Goal: Information Seeking & Learning: Compare options

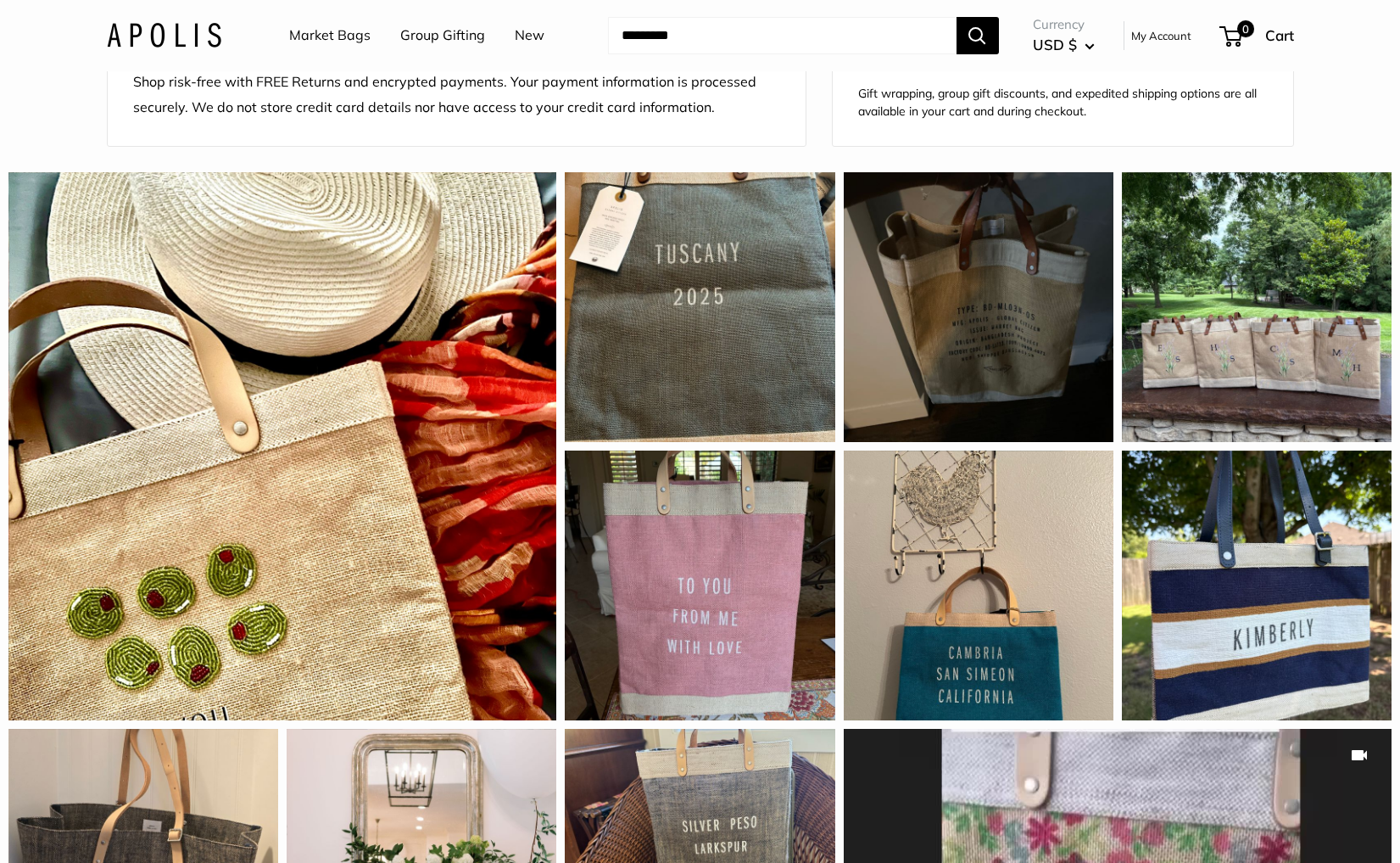
click at [155, 28] on img at bounding box center [164, 34] width 114 height 24
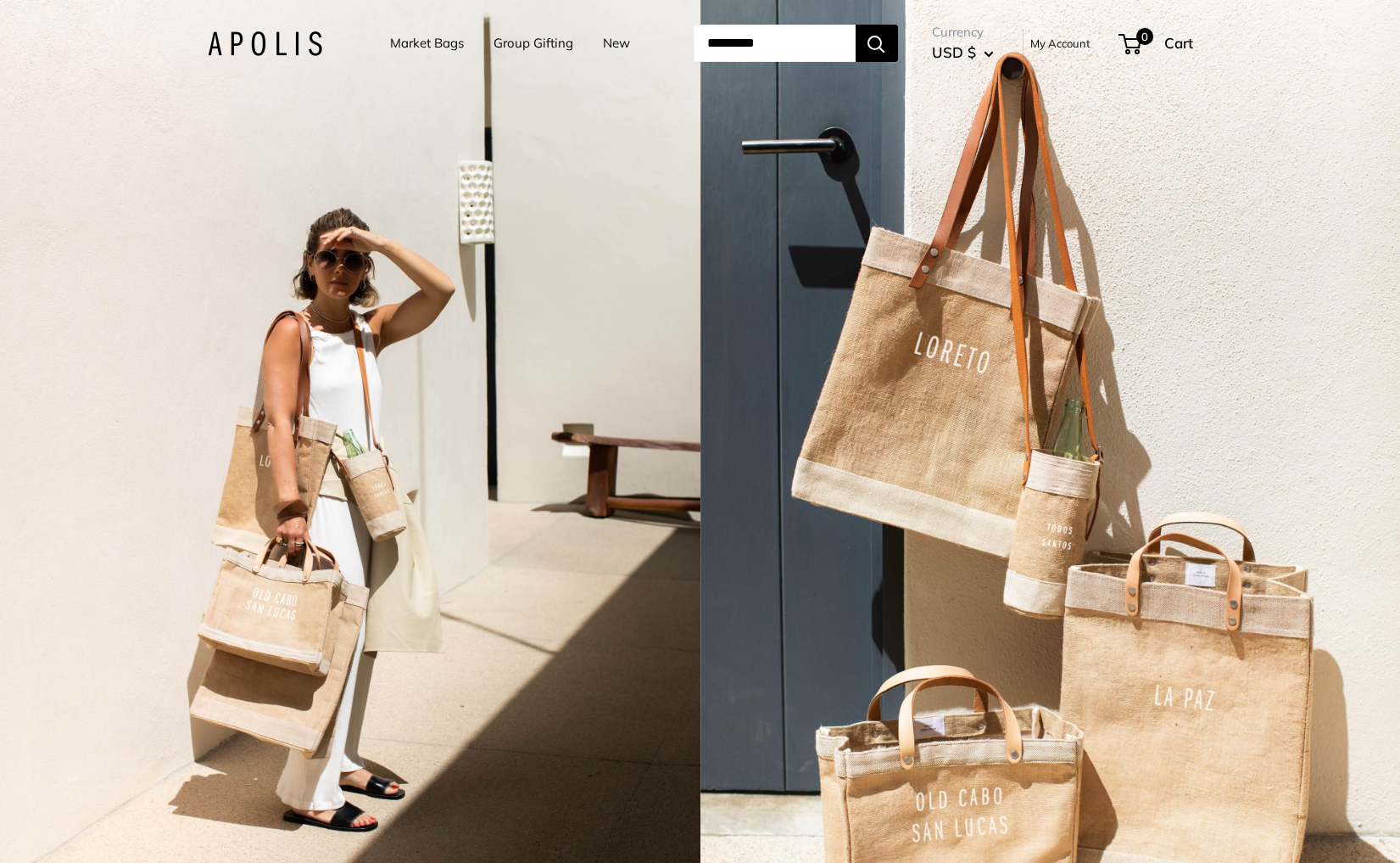
click at [479, 385] on div "2 / 7" at bounding box center [350, 431] width 700 height 863
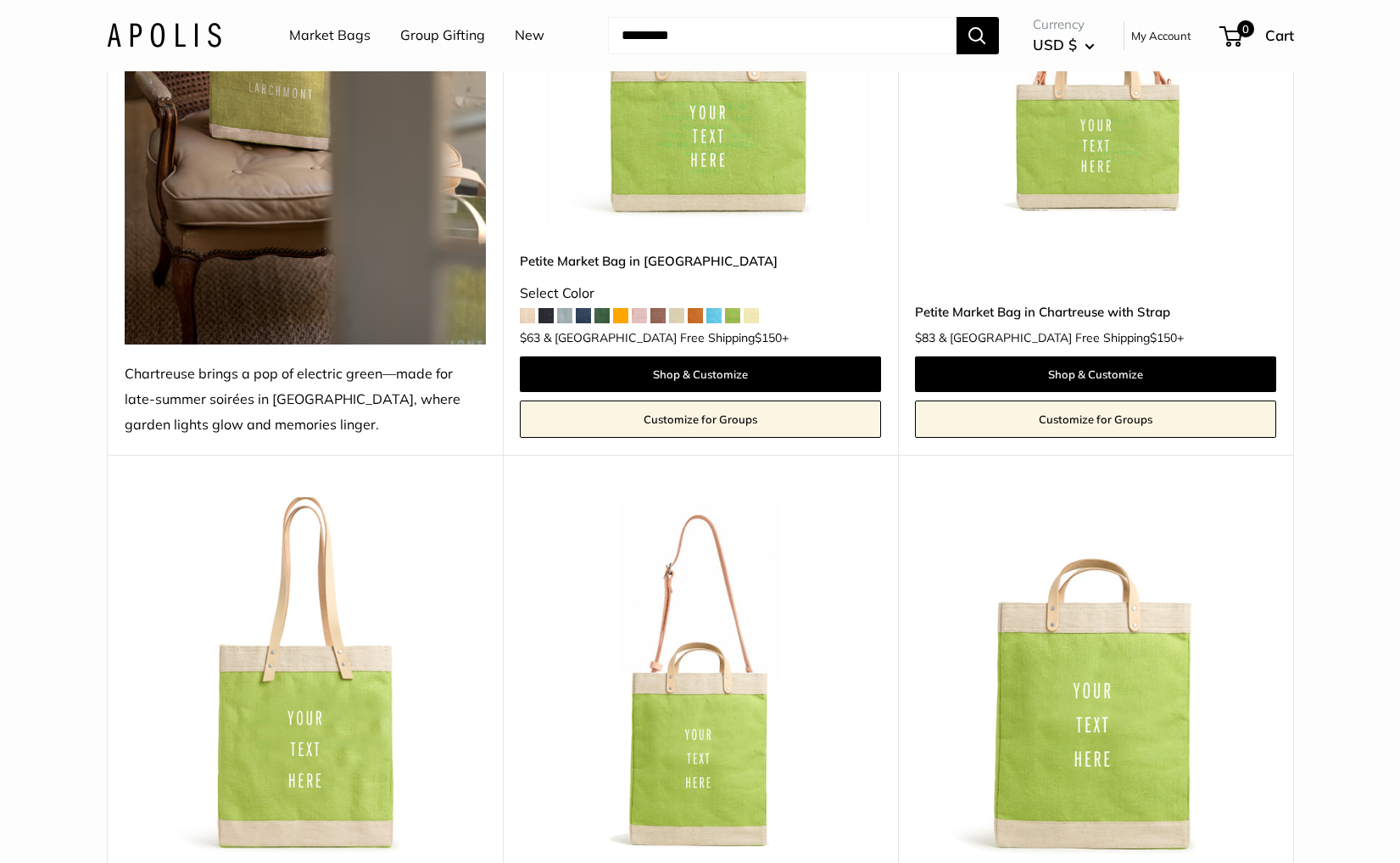
scroll to position [427, 0]
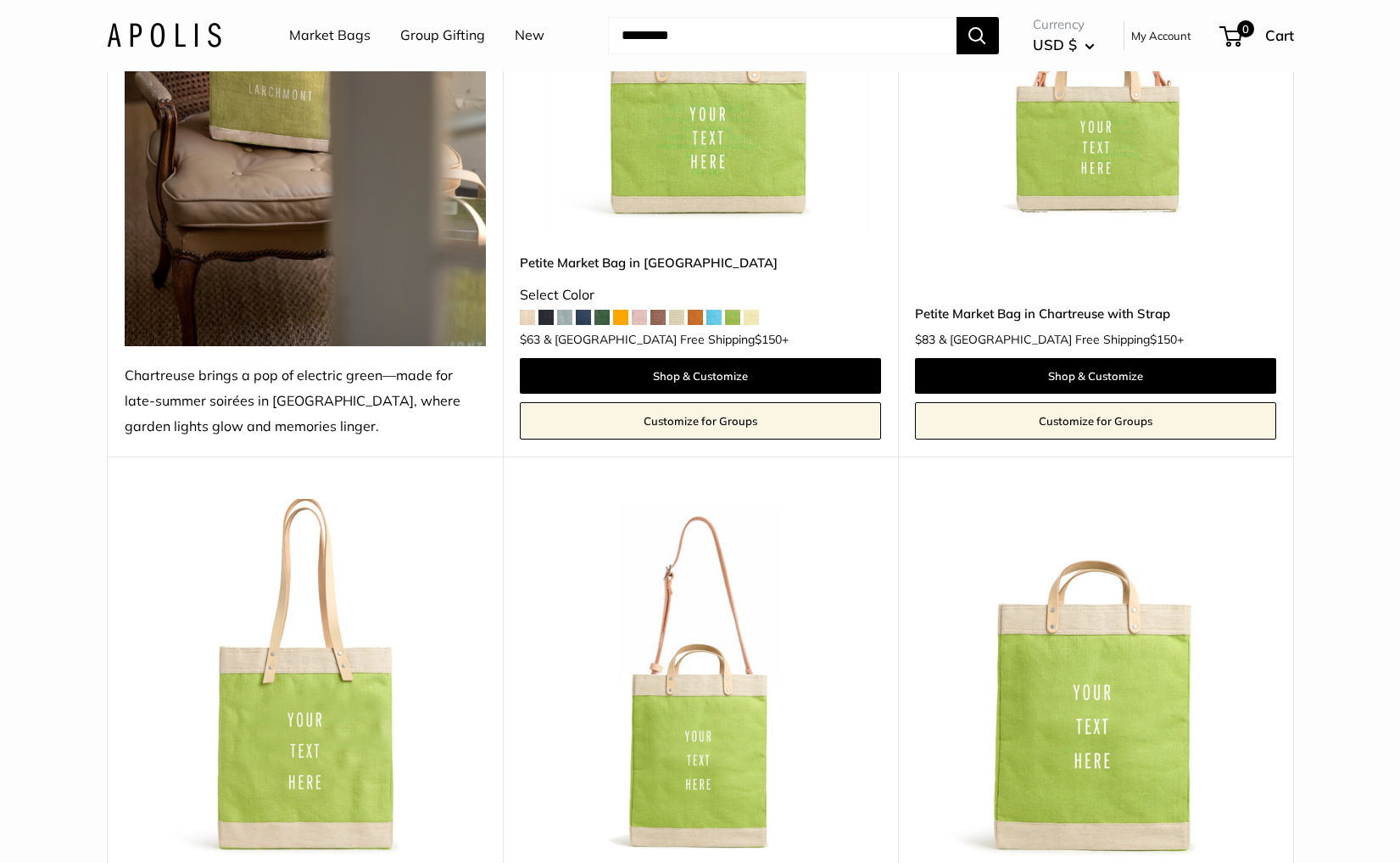
click at [0, 0] on img at bounding box center [0, 0] width 0 height 0
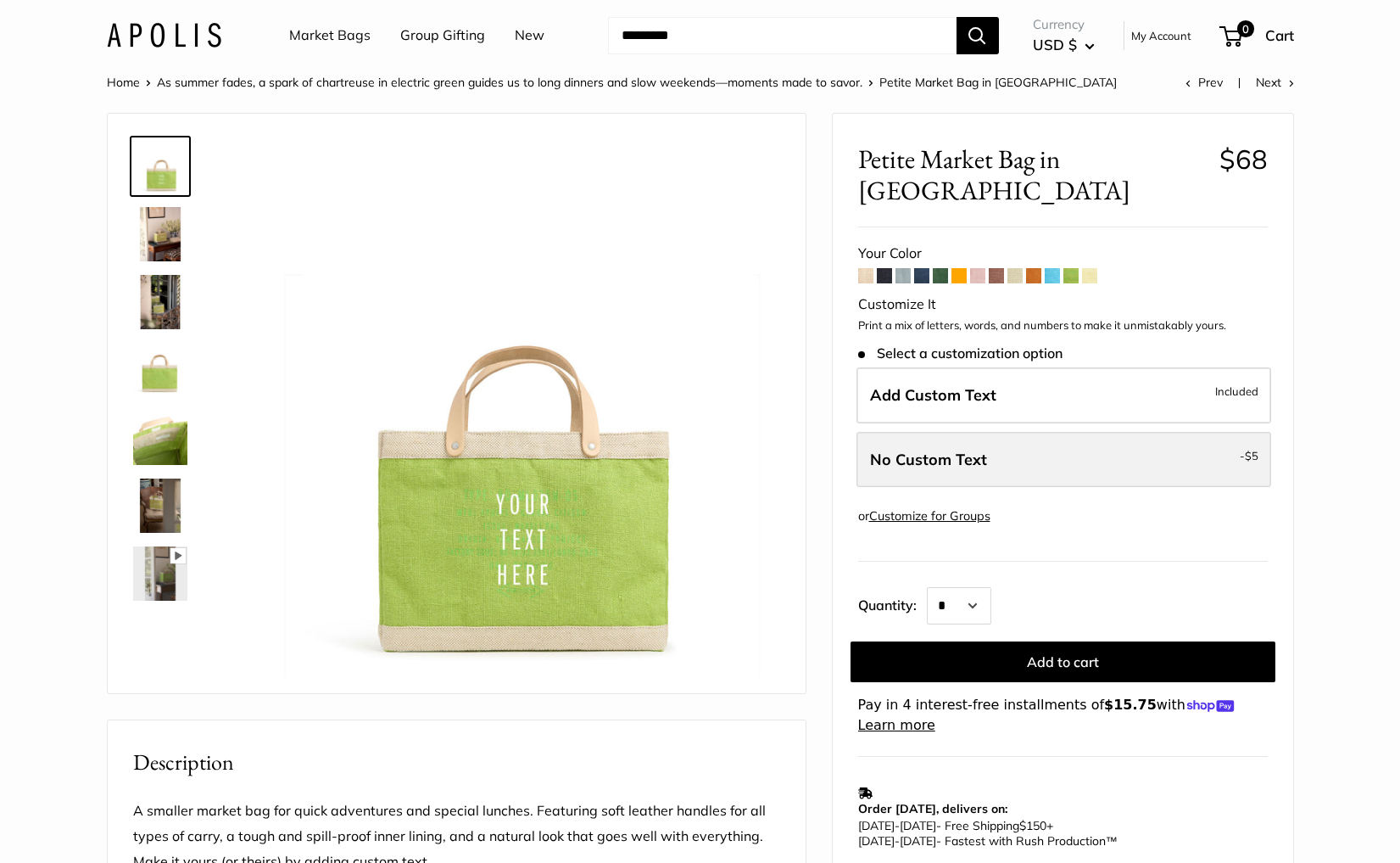
click at [1018, 432] on label "No Custom Text - $5" at bounding box center [1064, 460] width 415 height 56
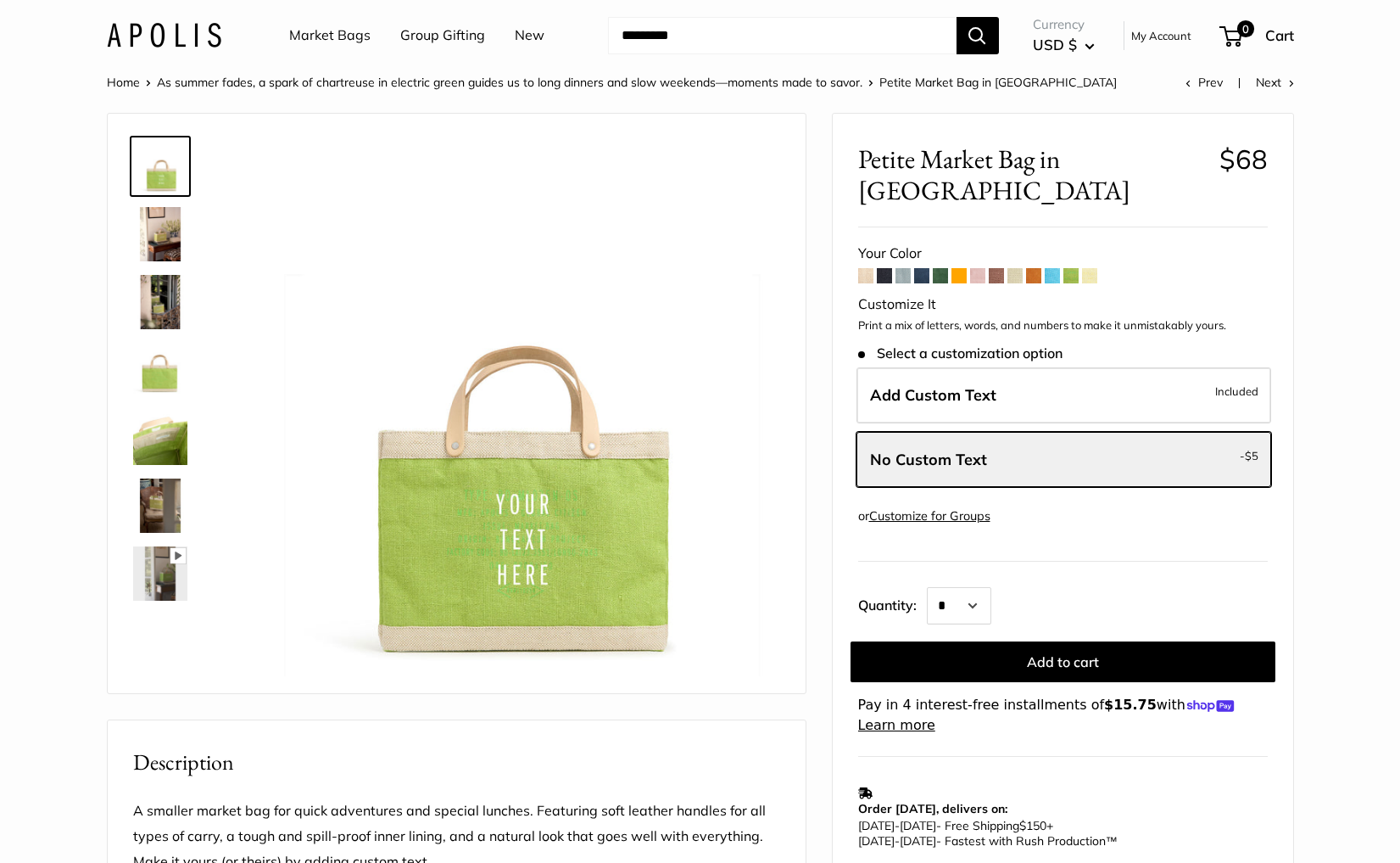
click at [1087, 268] on span at bounding box center [1089, 275] width 15 height 15
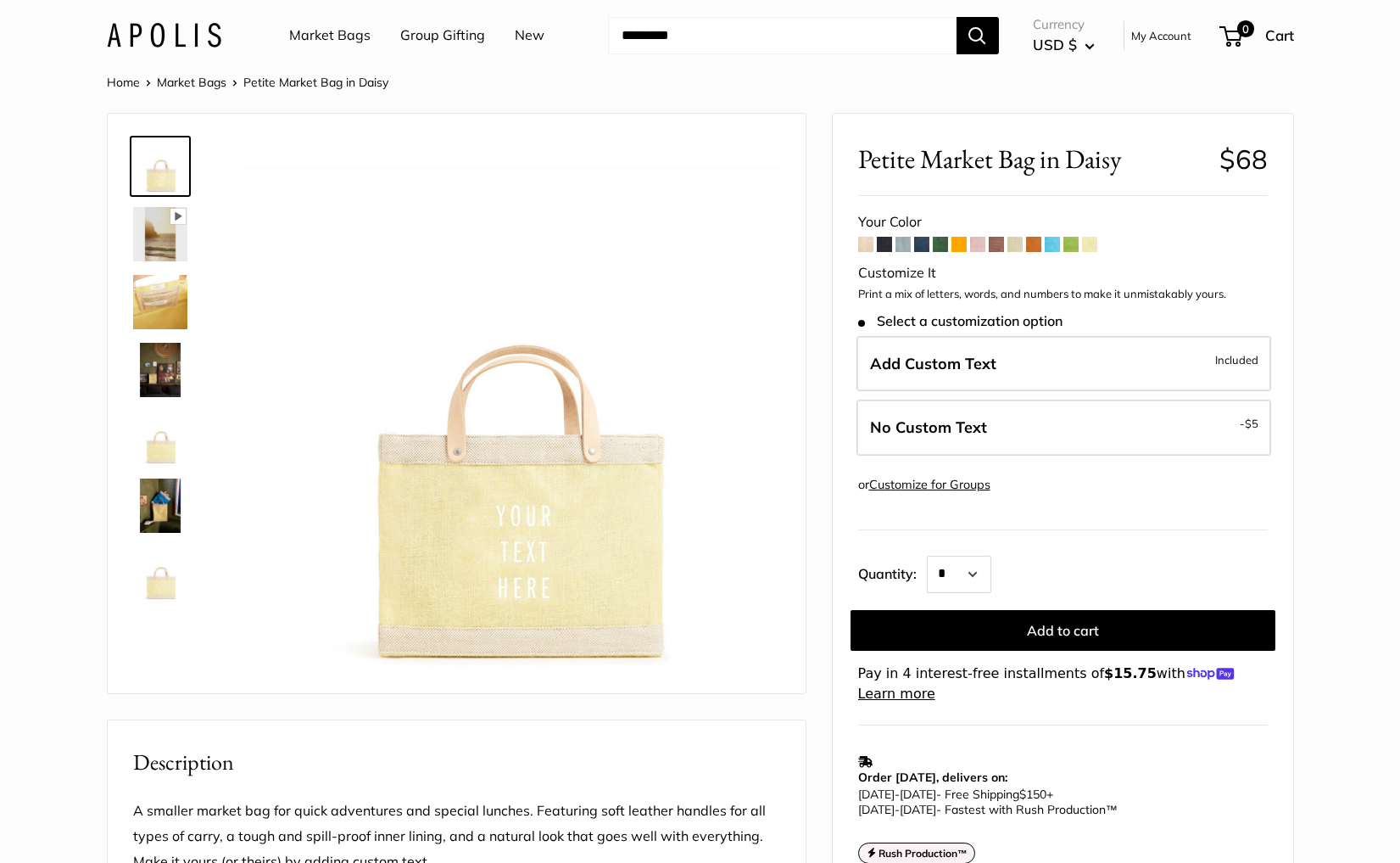
click at [1074, 243] on span at bounding box center [1071, 243] width 15 height 15
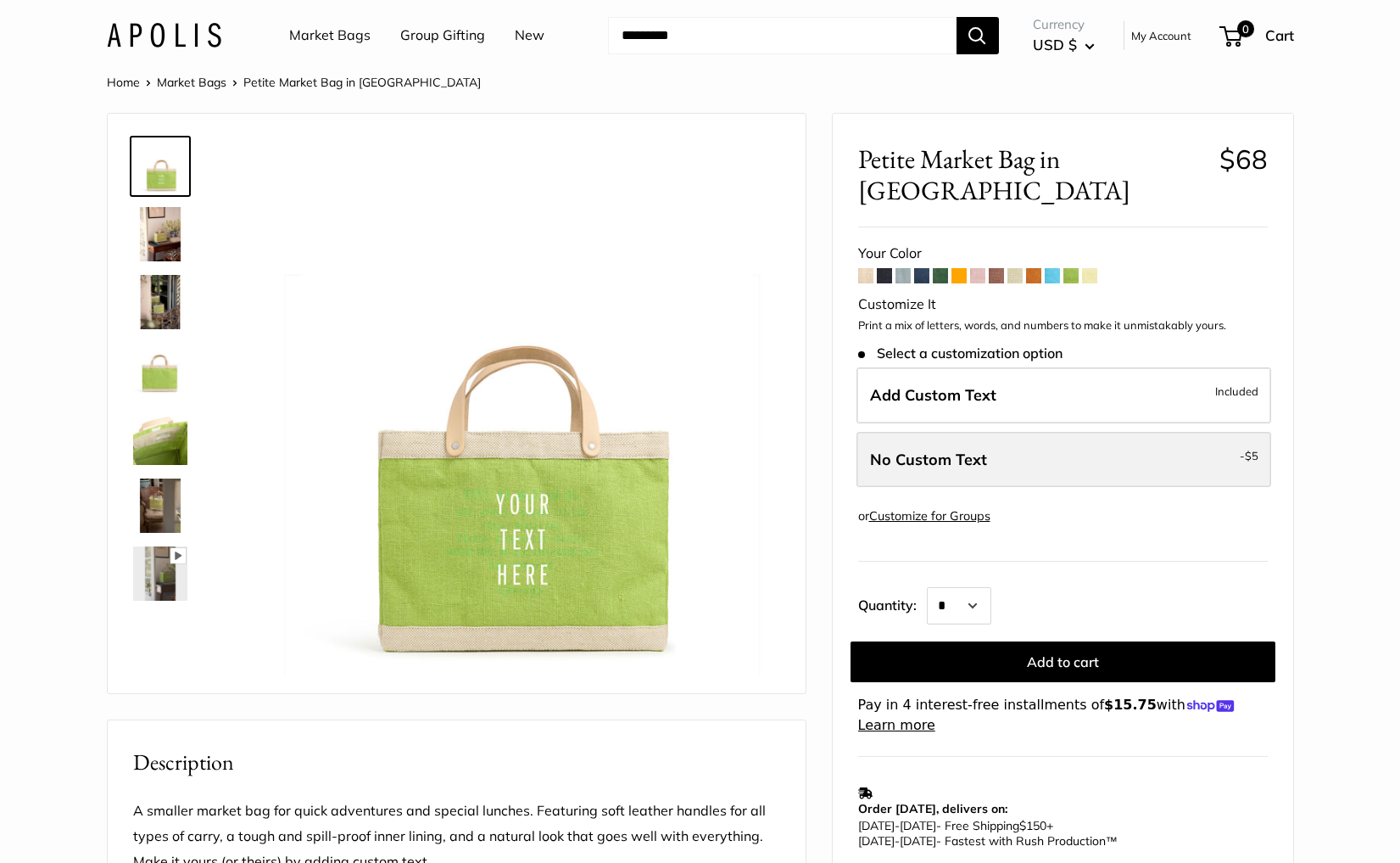
click at [1049, 432] on label "No Custom Text - $5" at bounding box center [1064, 460] width 415 height 56
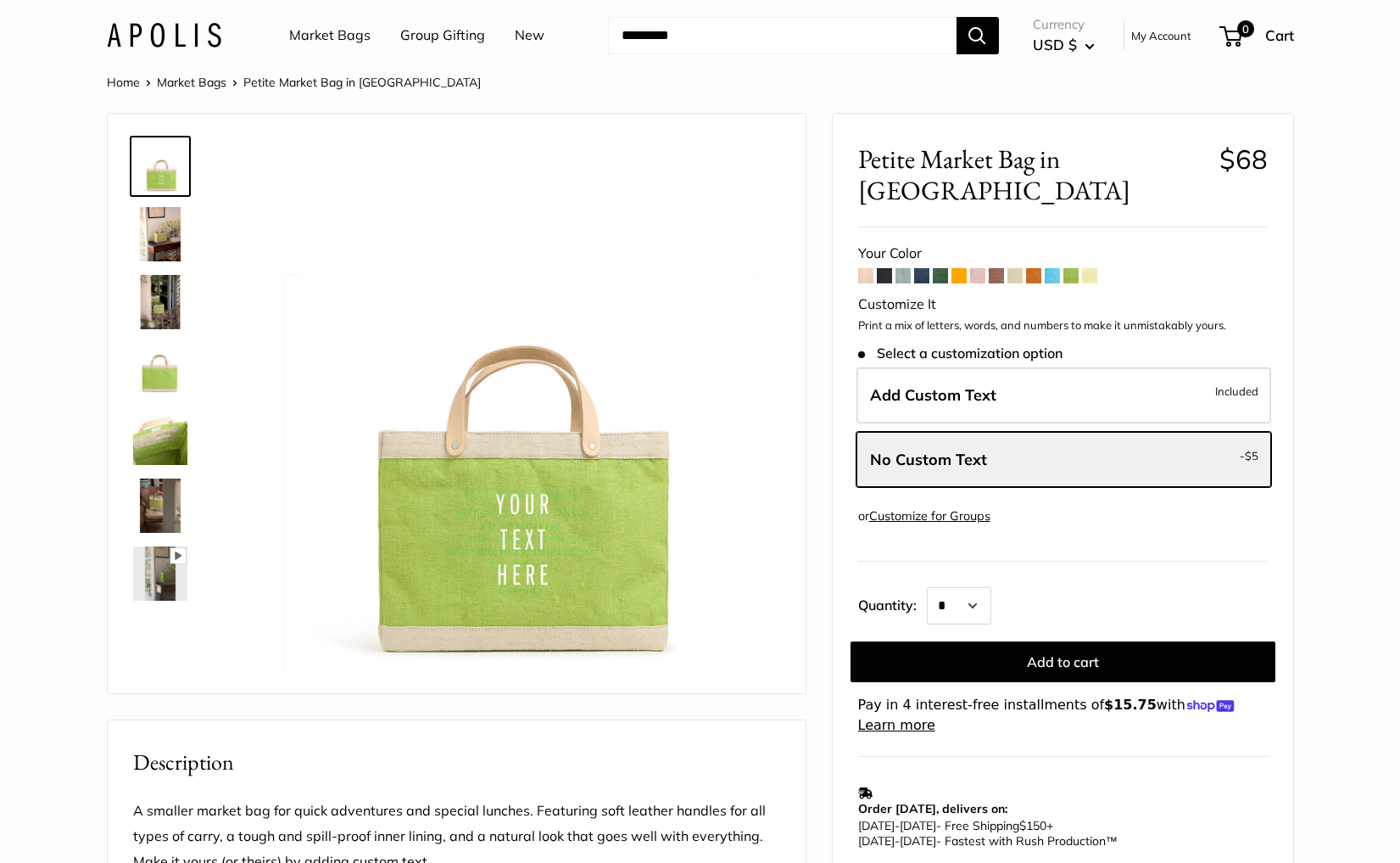
click at [1050, 268] on span at bounding box center [1052, 275] width 15 height 15
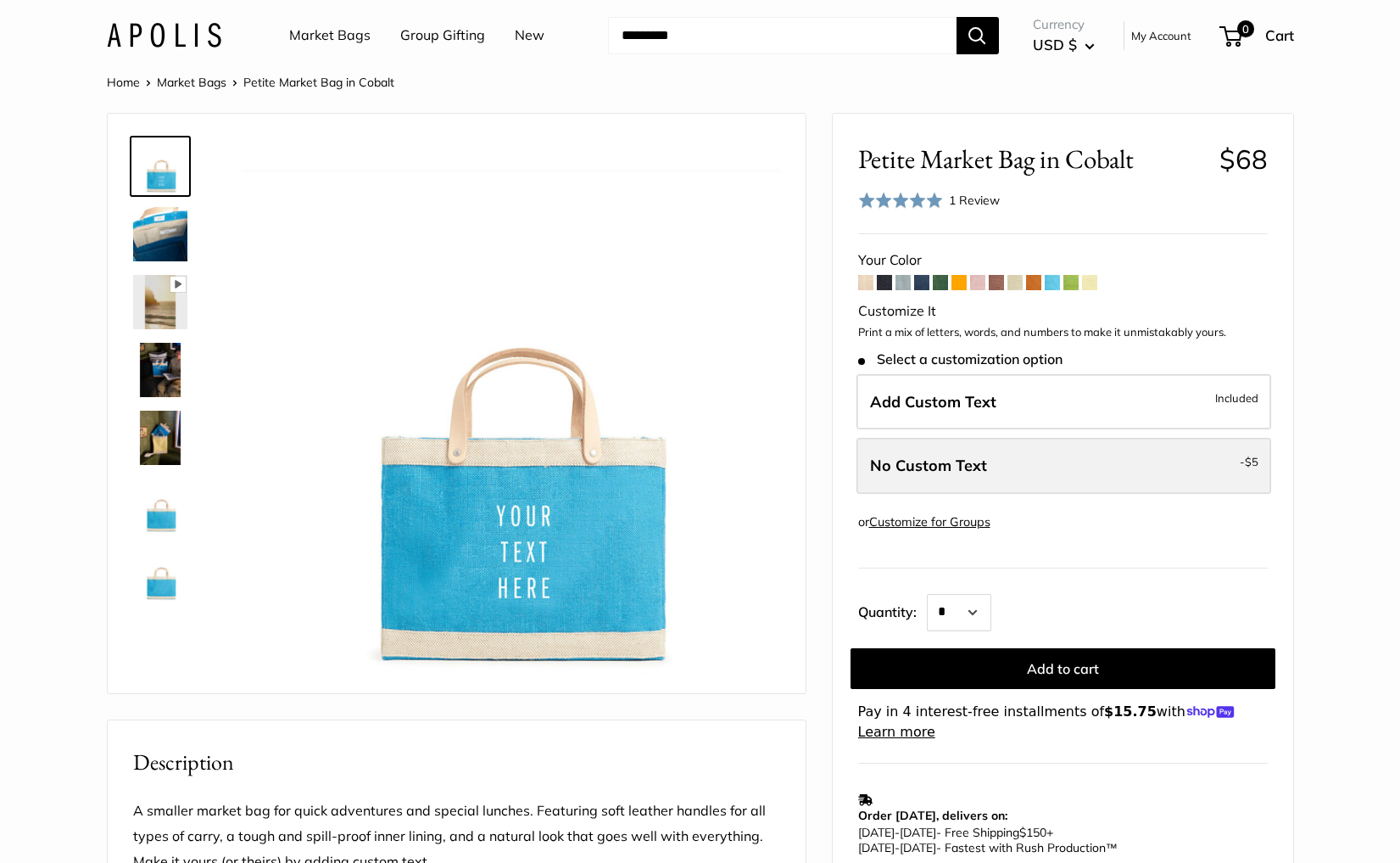
click at [1010, 482] on label "No Custom Text - $5" at bounding box center [1064, 465] width 415 height 56
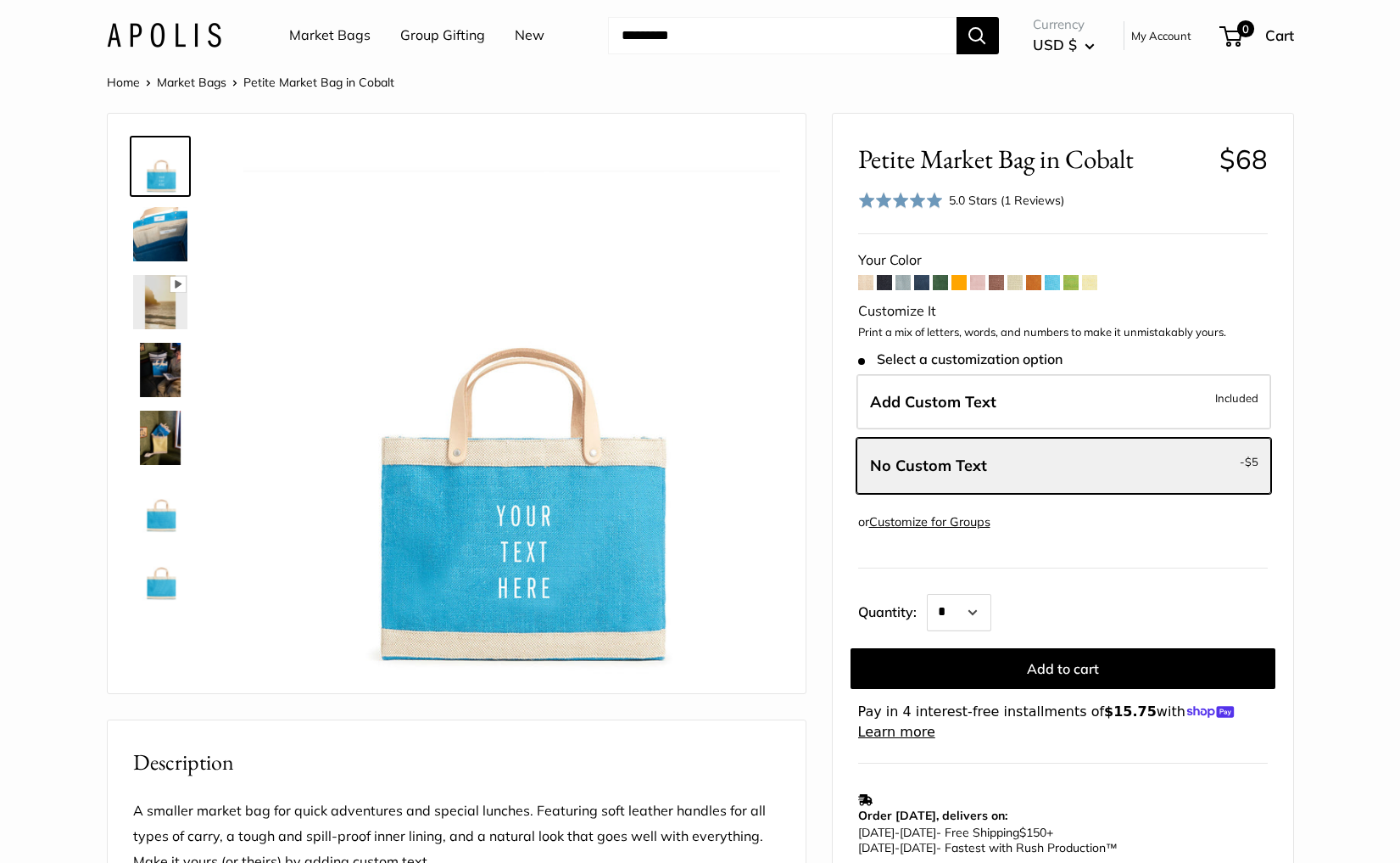
click at [939, 200] on span at bounding box center [901, 200] width 85 height 17
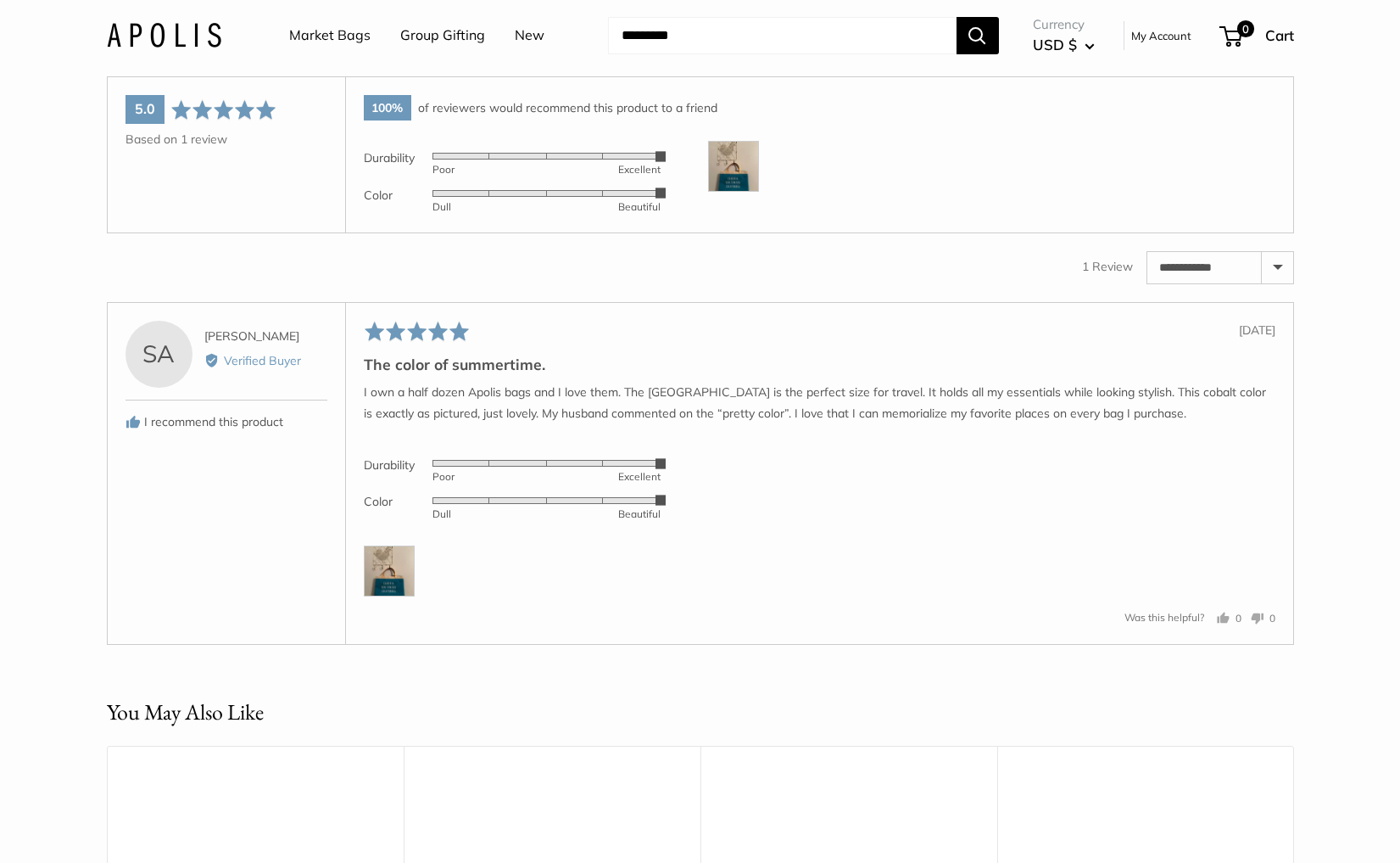
scroll to position [2746, 0]
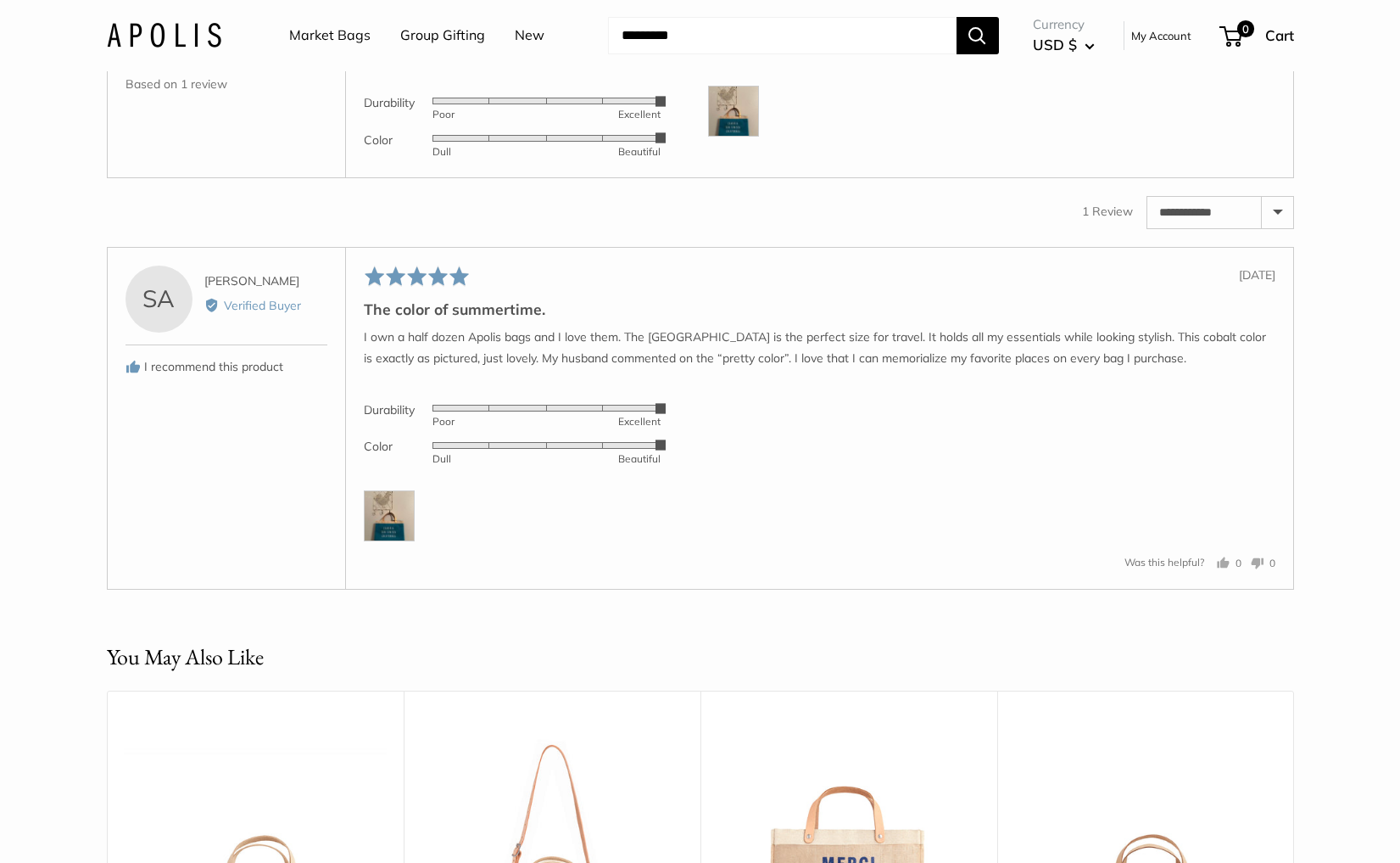
click at [394, 541] on img at bounding box center [389, 516] width 50 height 50
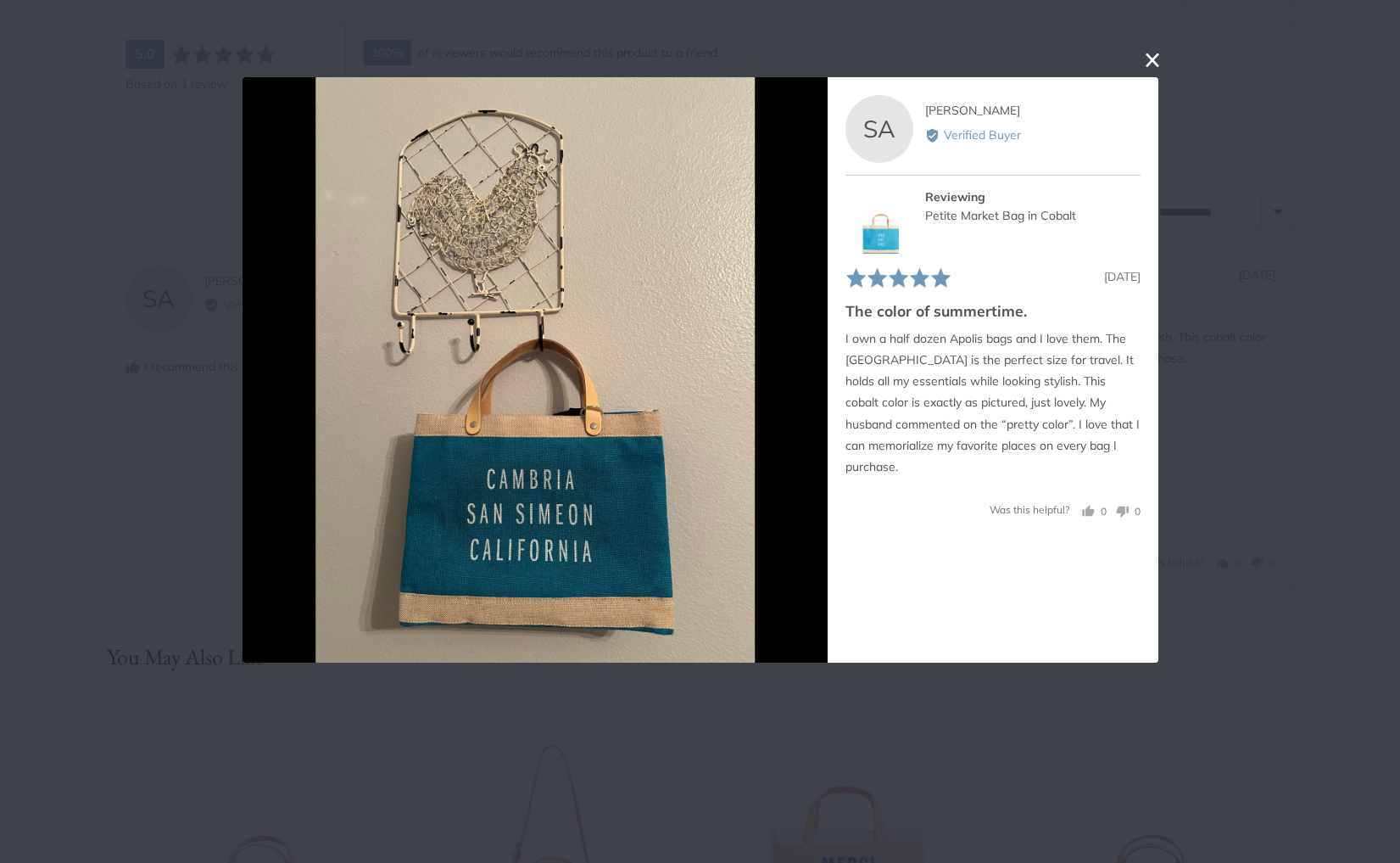
click at [1148, 56] on button "close this modal window" at bounding box center [1152, 60] width 21 height 21
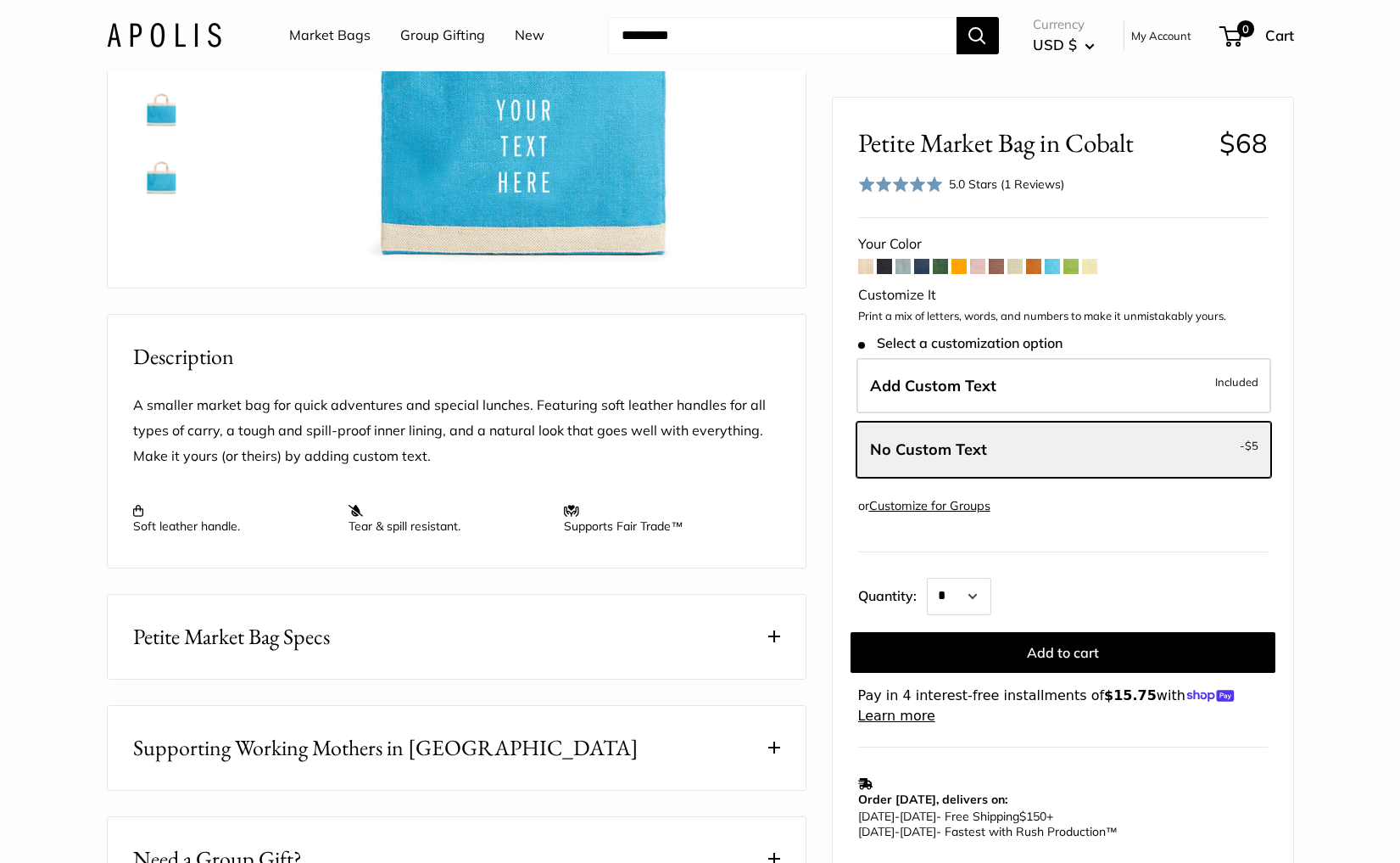
scroll to position [152, 0]
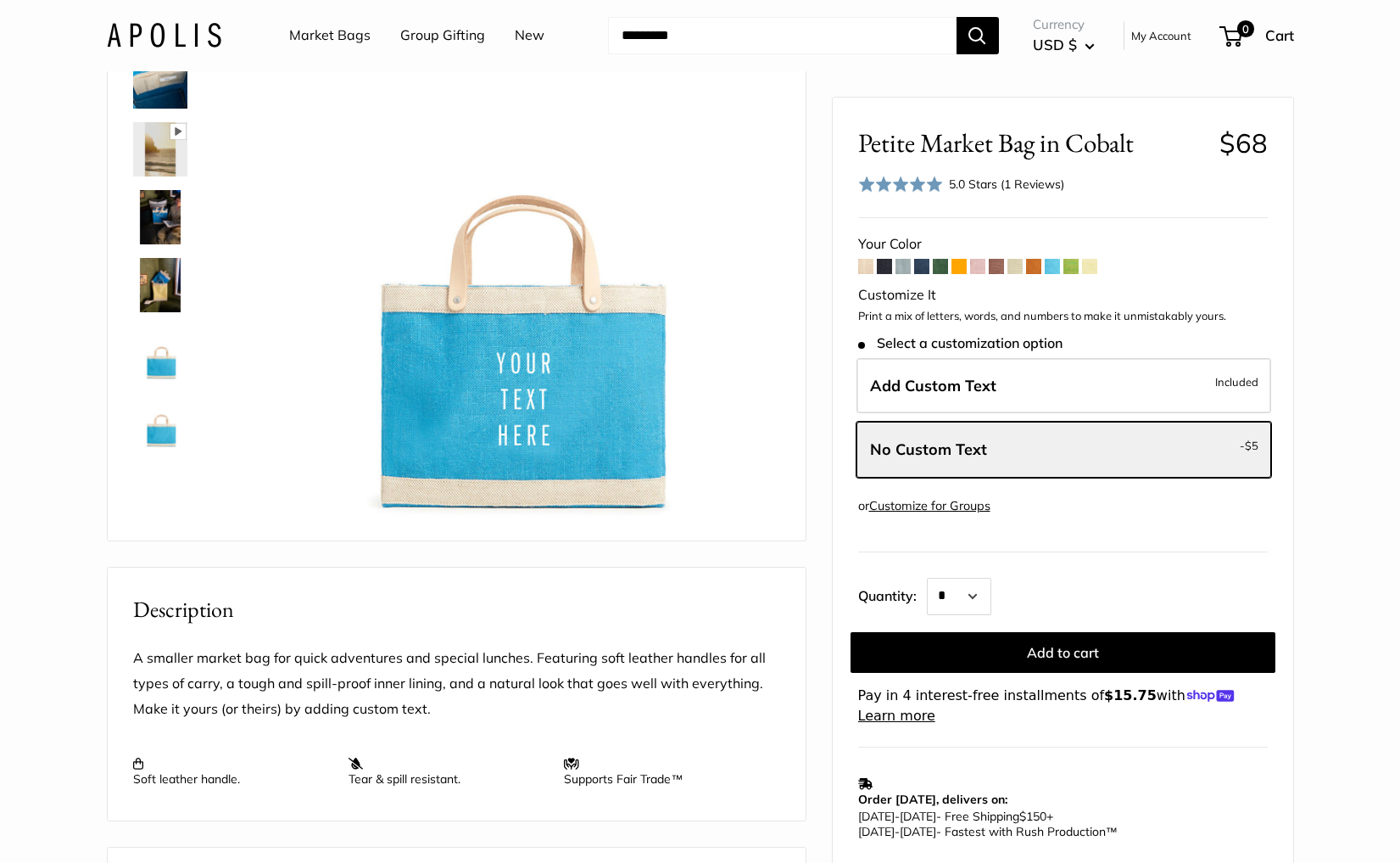
click at [1035, 267] on span at bounding box center [1033, 266] width 15 height 15
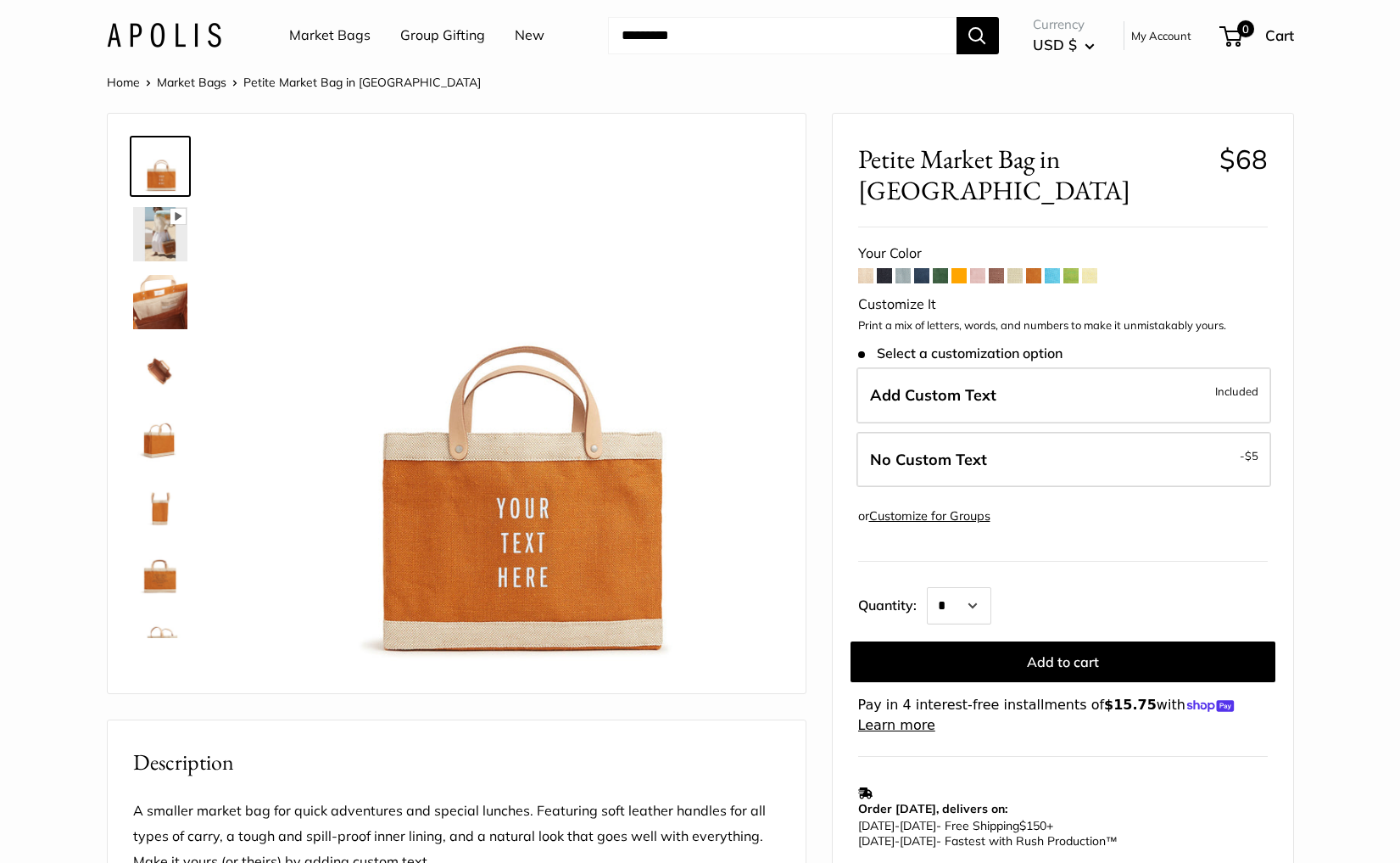
click at [1017, 268] on span at bounding box center [1014, 275] width 15 height 15
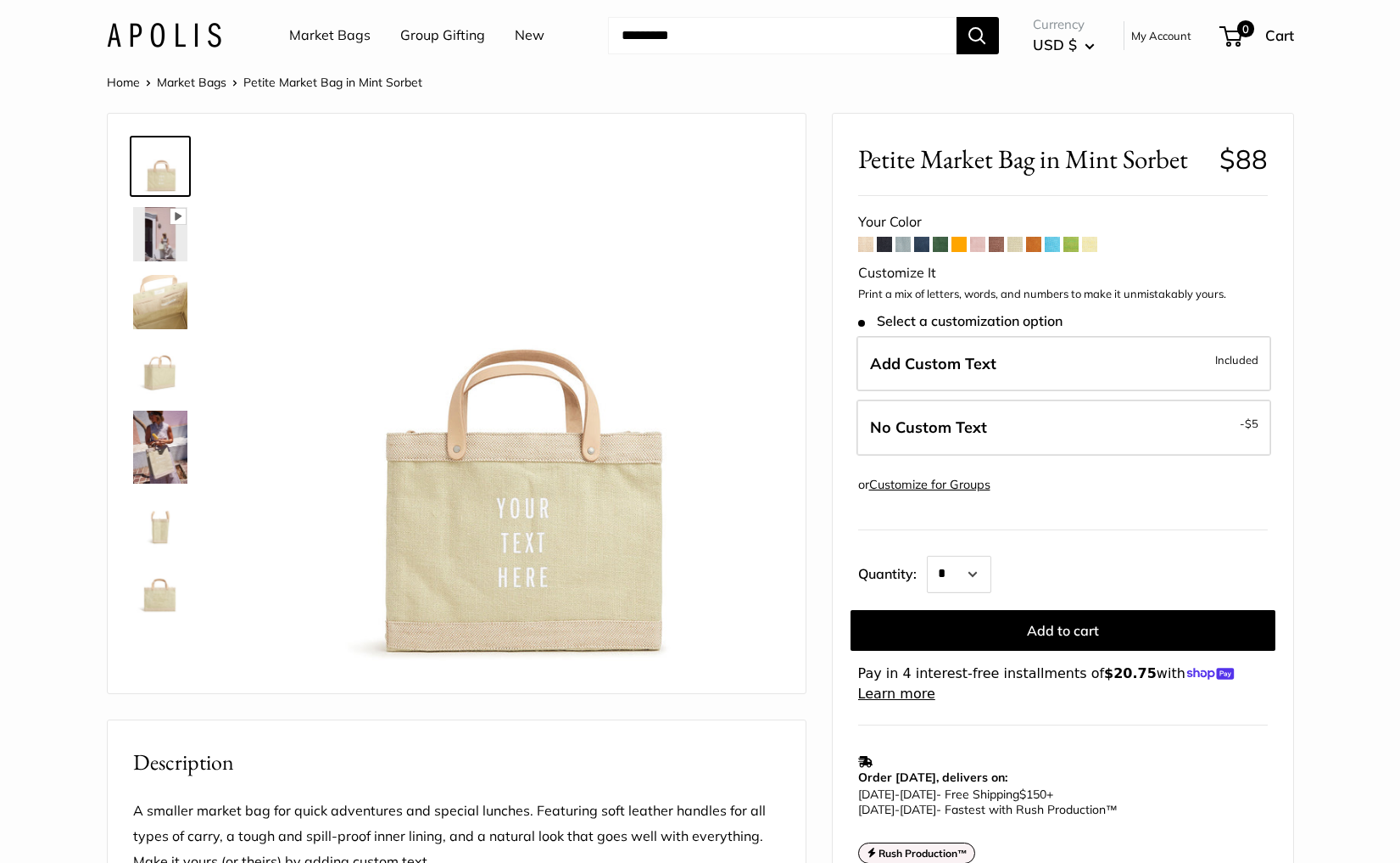
click at [312, 33] on link "Market Bags" at bounding box center [330, 35] width 81 height 25
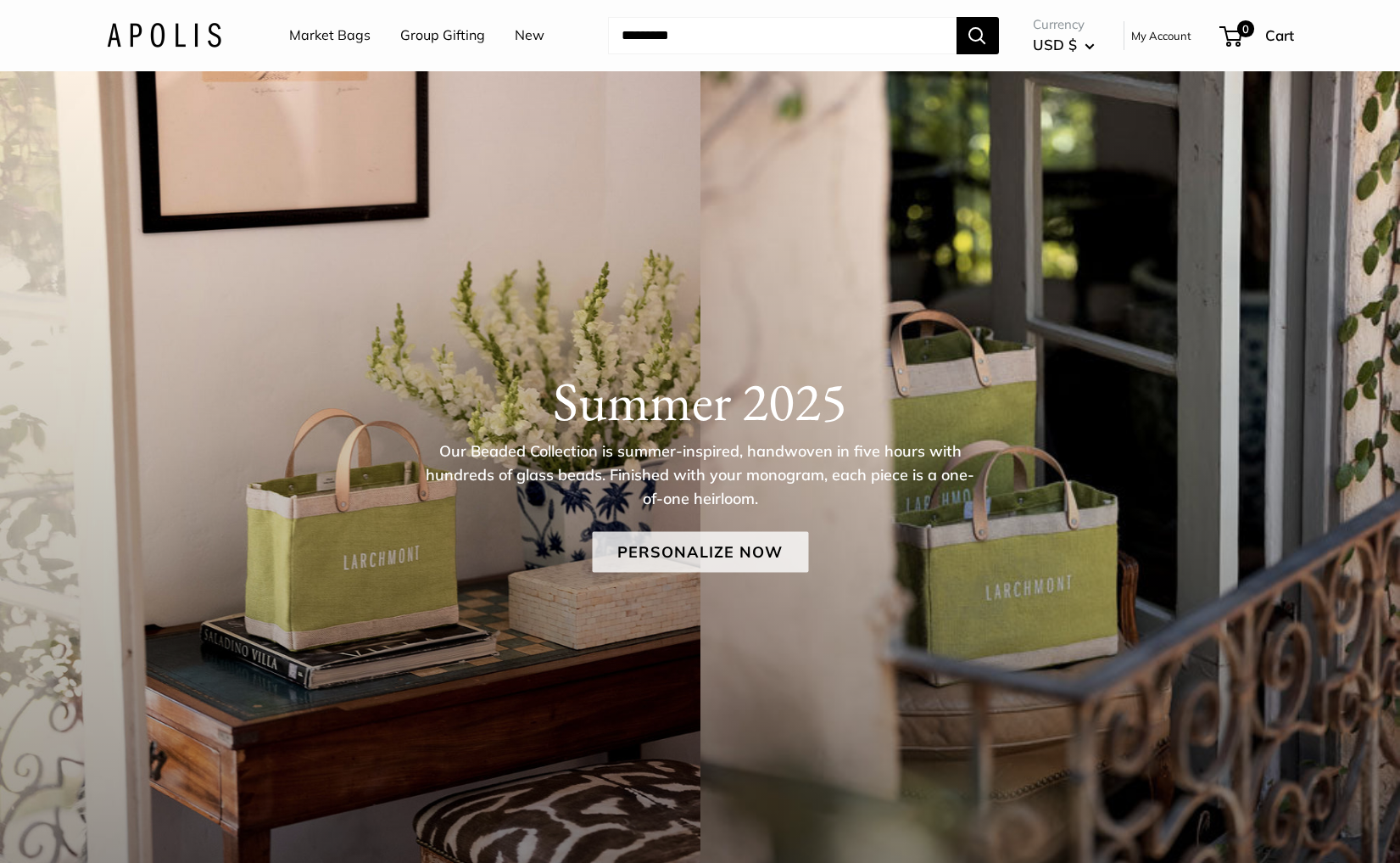
click at [688, 546] on link "Personalize Now" at bounding box center [700, 551] width 216 height 41
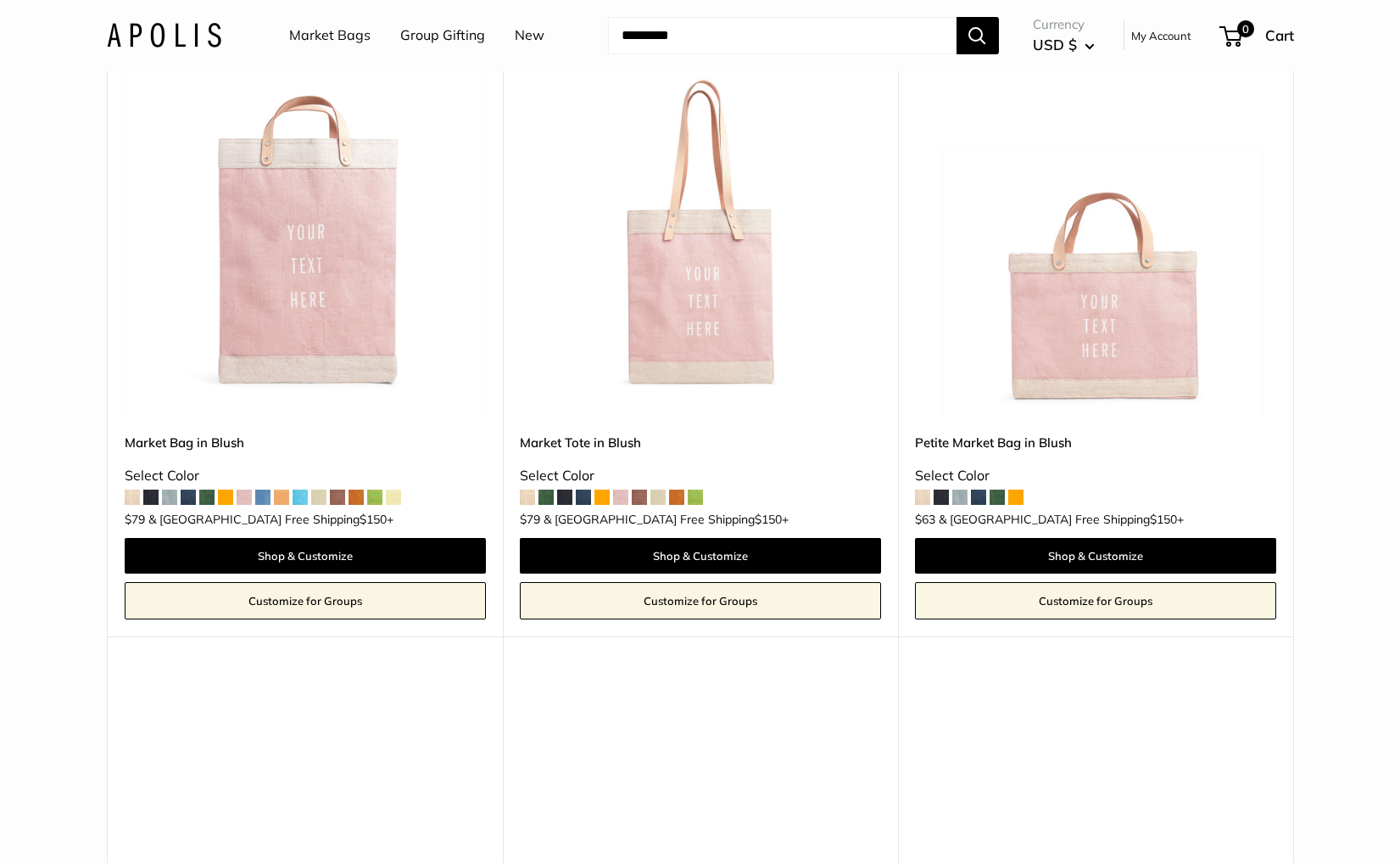
scroll to position [1497, 0]
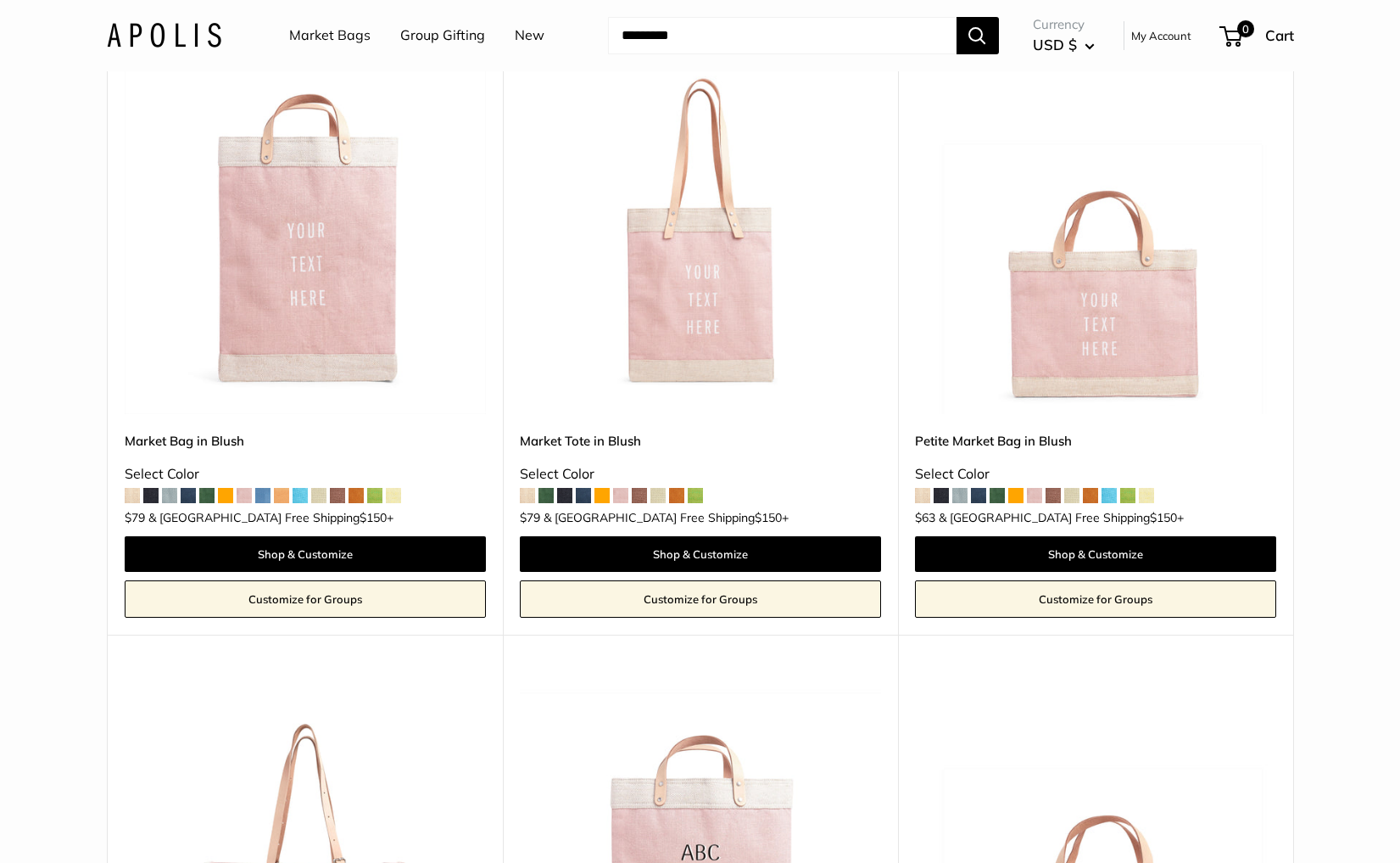
click at [0, 0] on img at bounding box center [0, 0] width 0 height 0
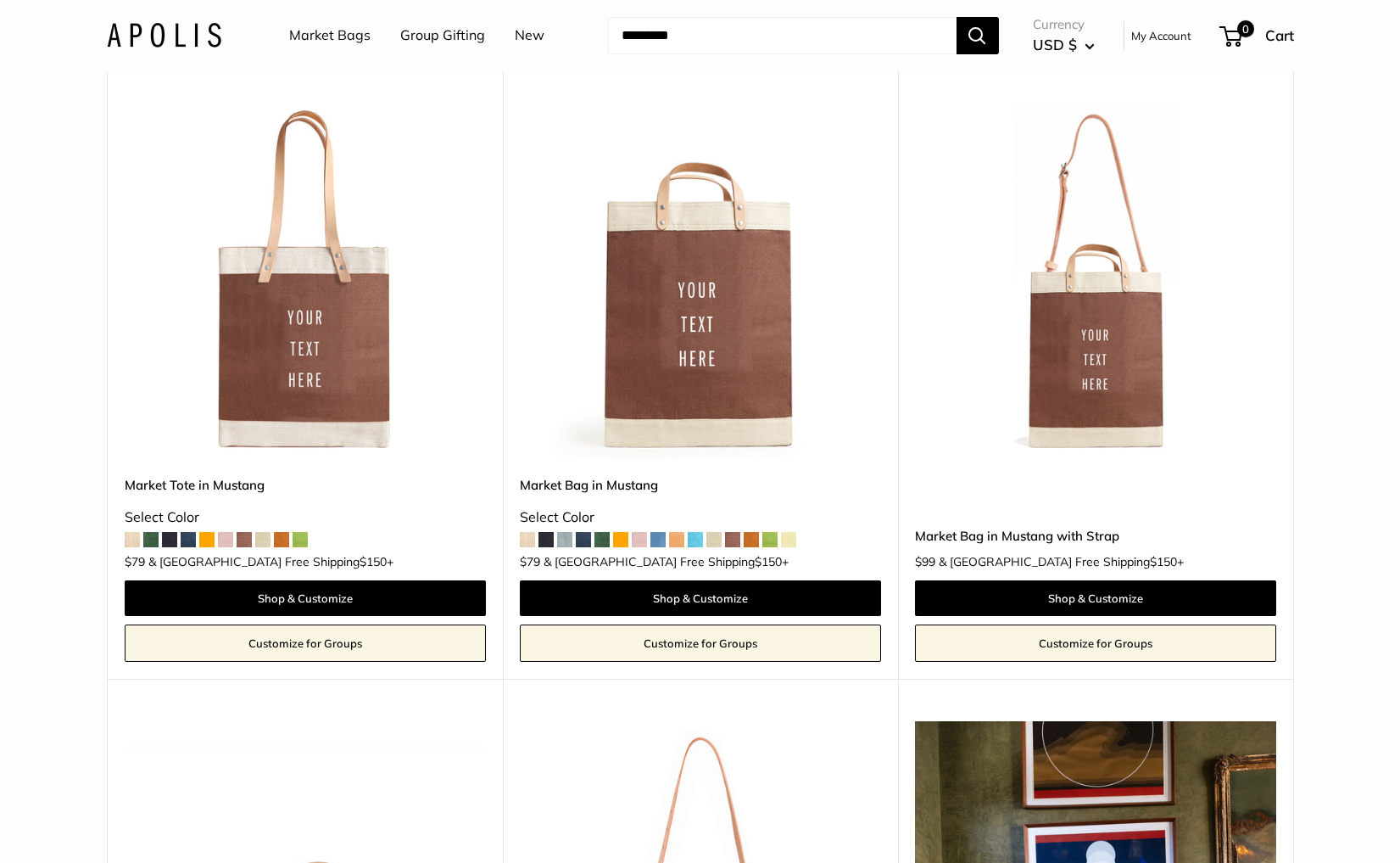
scroll to position [3410, 0]
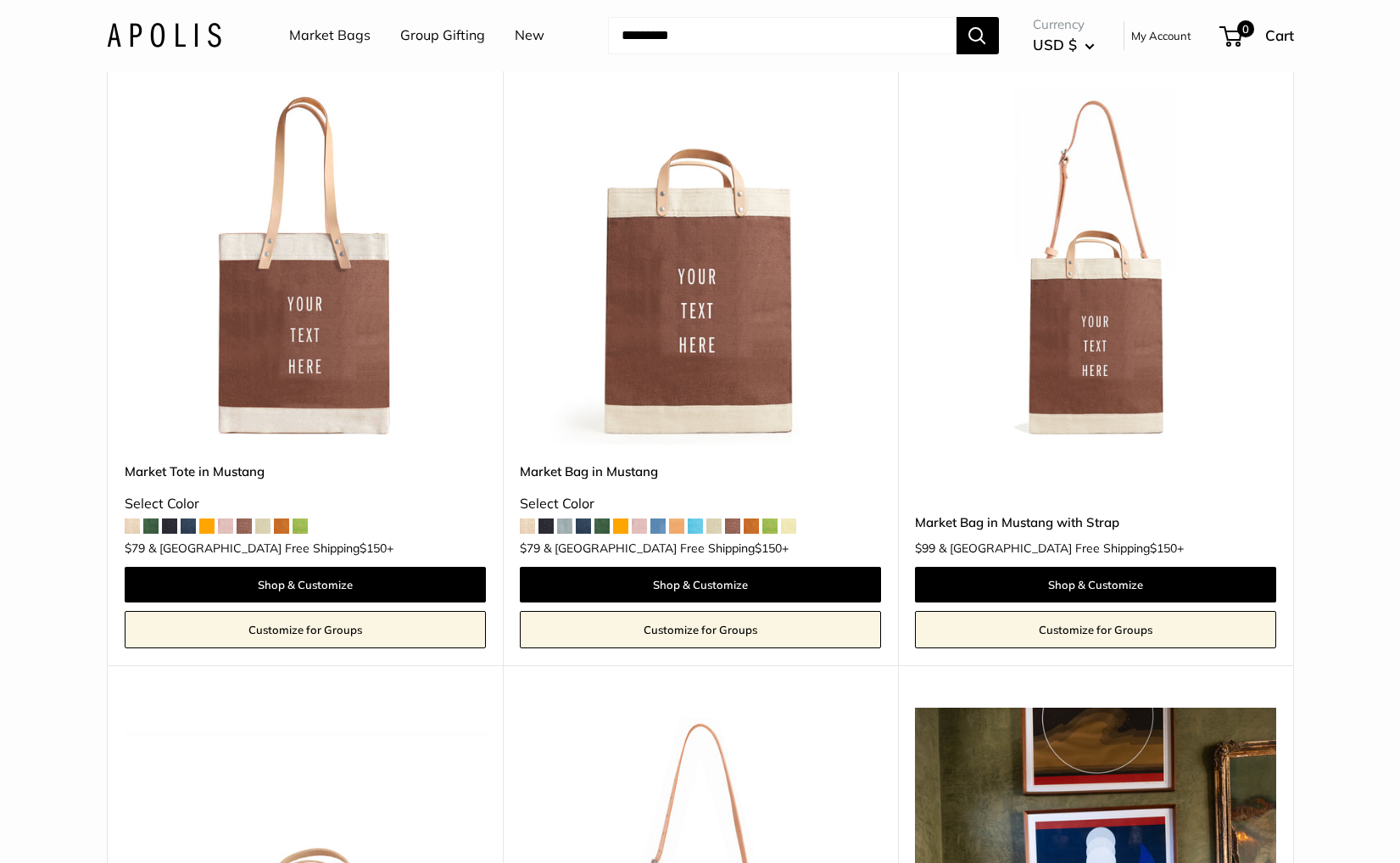
click at [0, 0] on img at bounding box center [0, 0] width 0 height 0
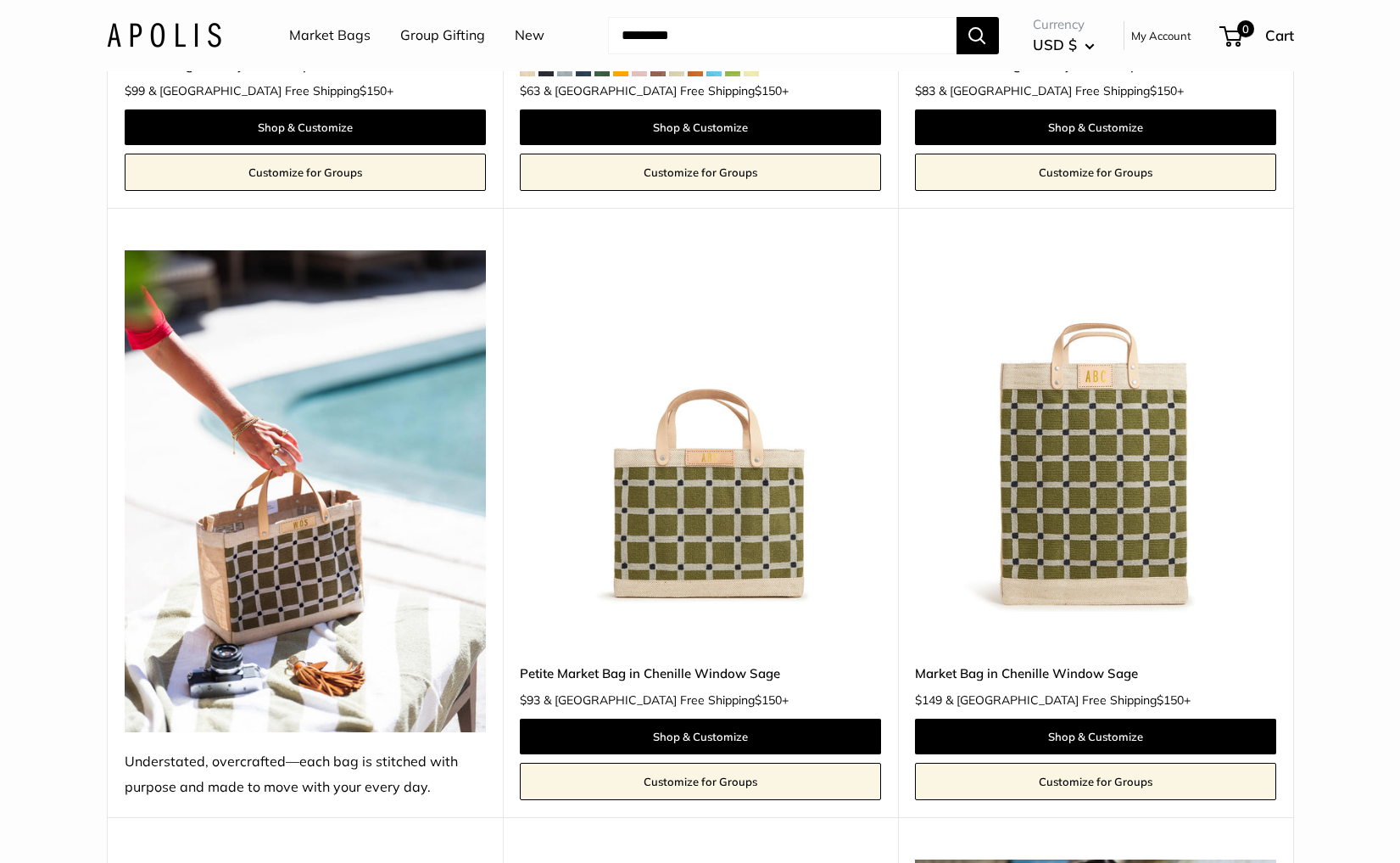
scroll to position [6372, 0]
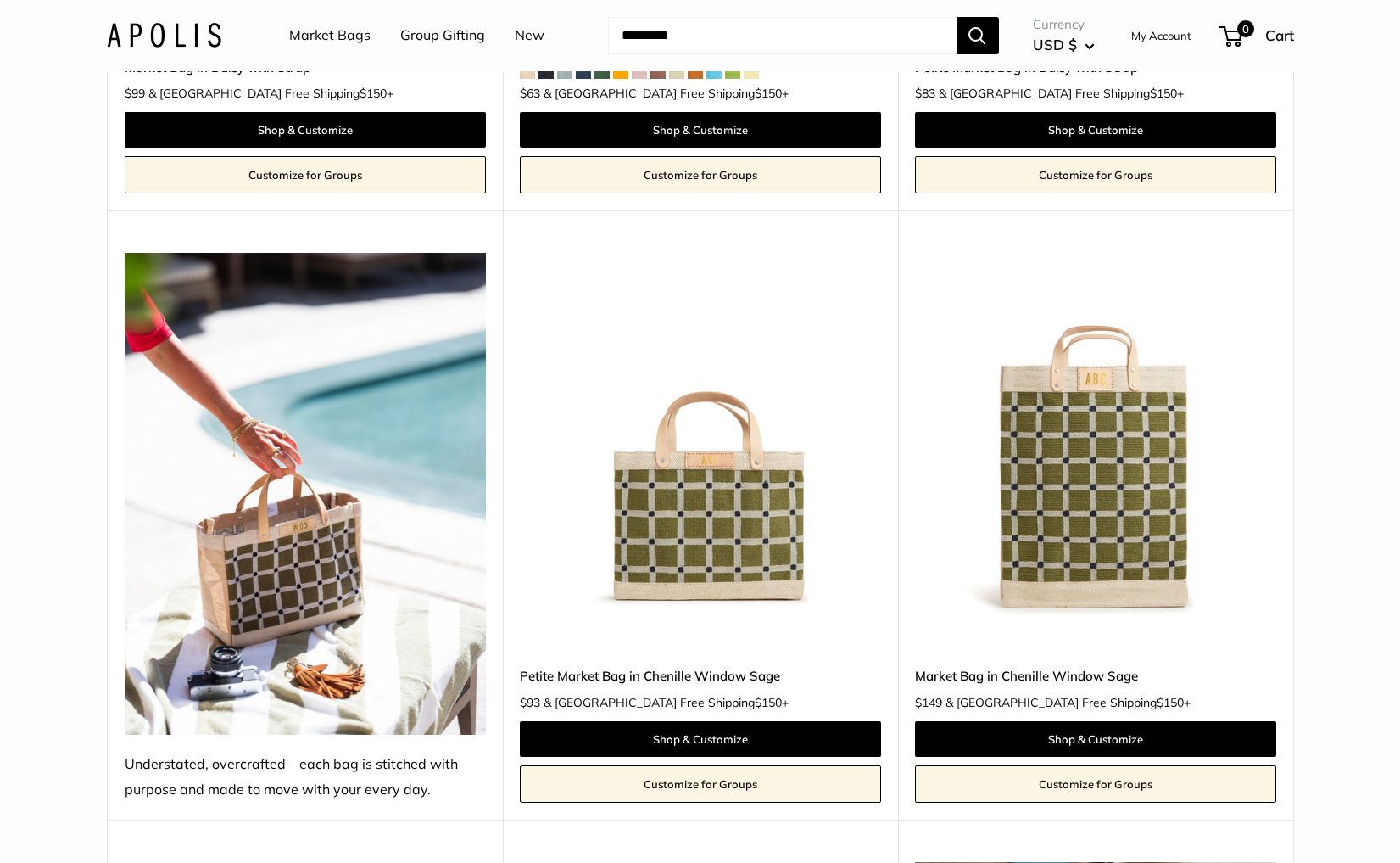
click at [0, 0] on img at bounding box center [0, 0] width 0 height 0
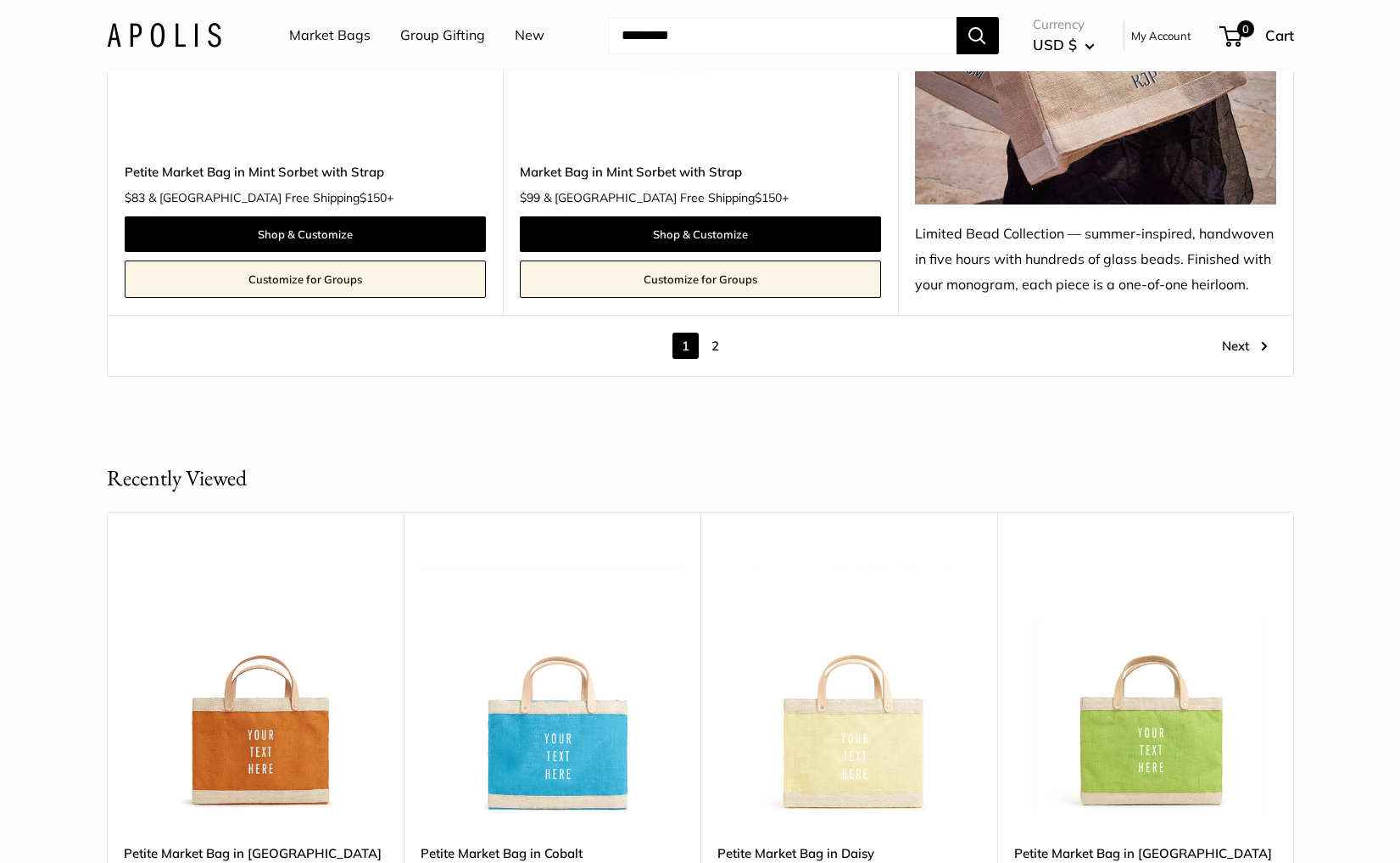
scroll to position [10061, 0]
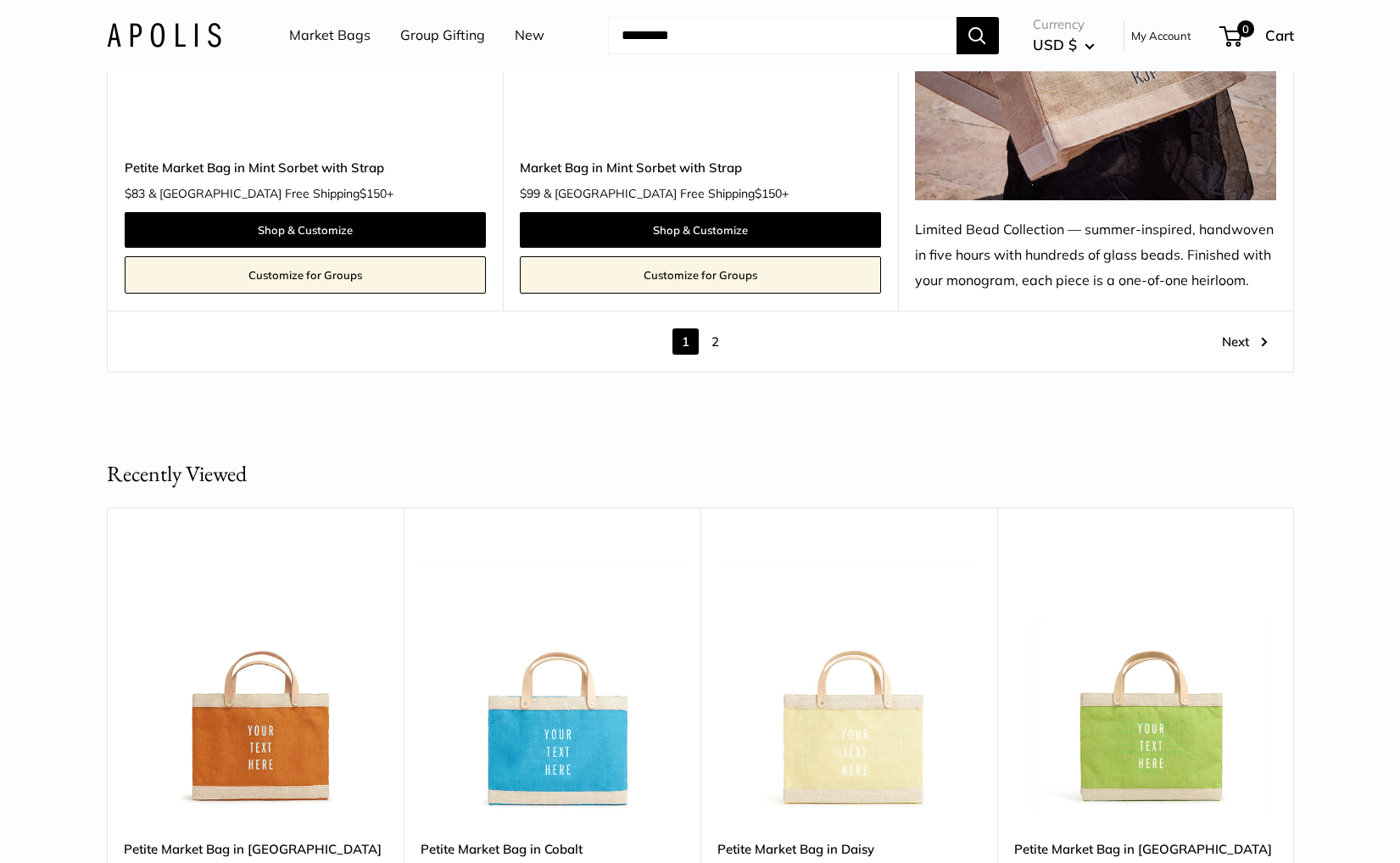
click at [712, 339] on link "2" at bounding box center [715, 341] width 26 height 26
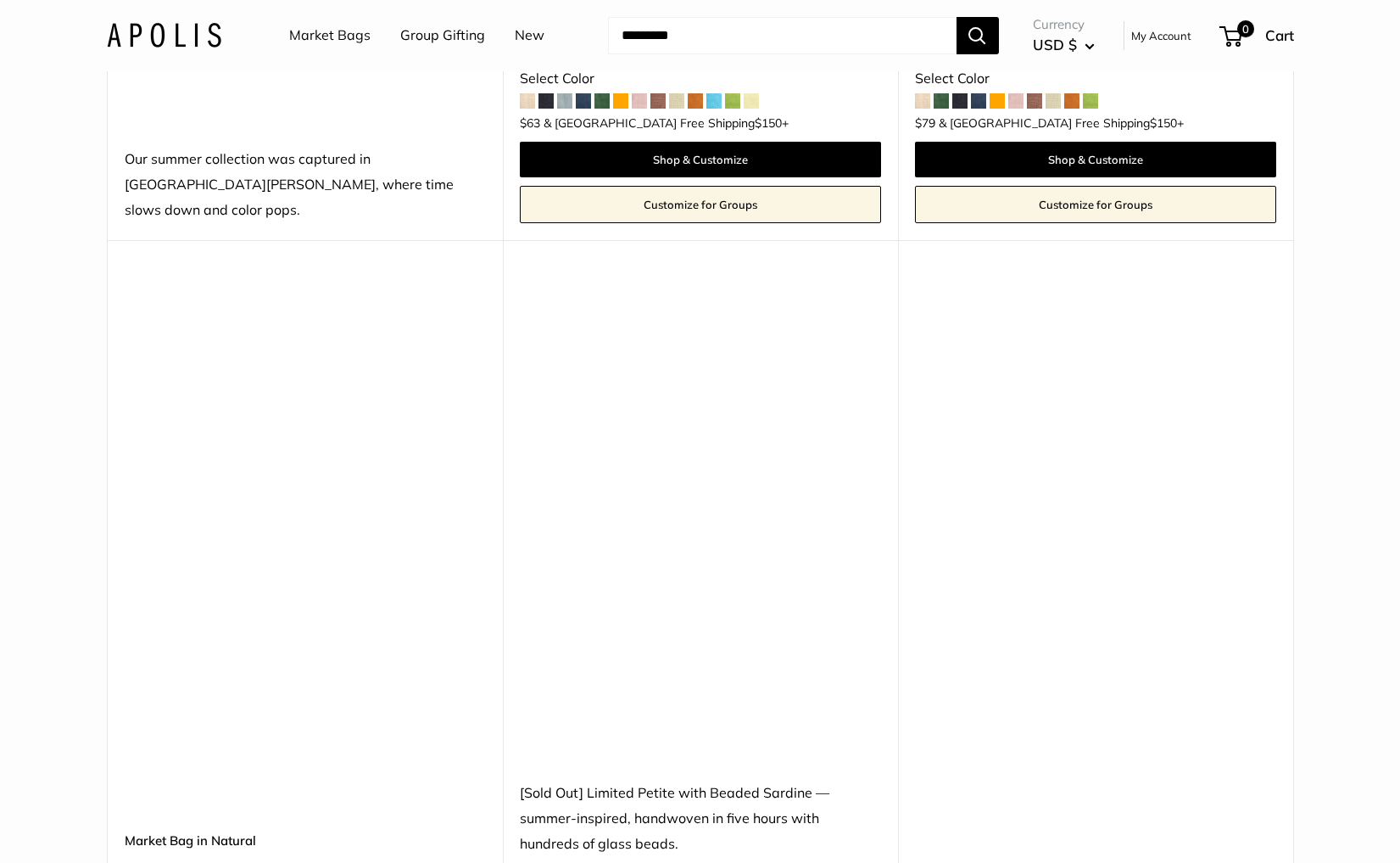
scroll to position [724, 0]
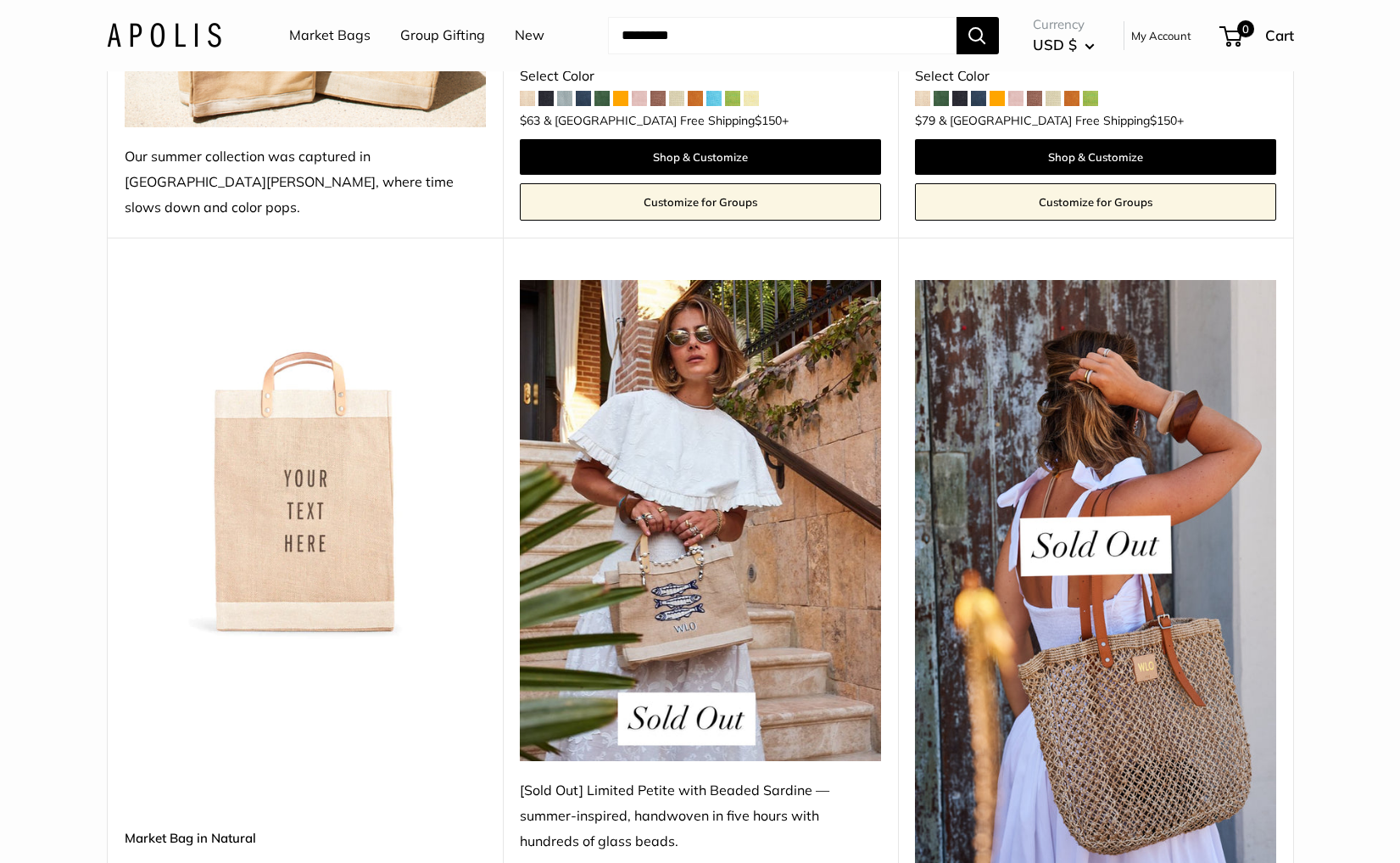
click at [0, 0] on img at bounding box center [0, 0] width 0 height 0
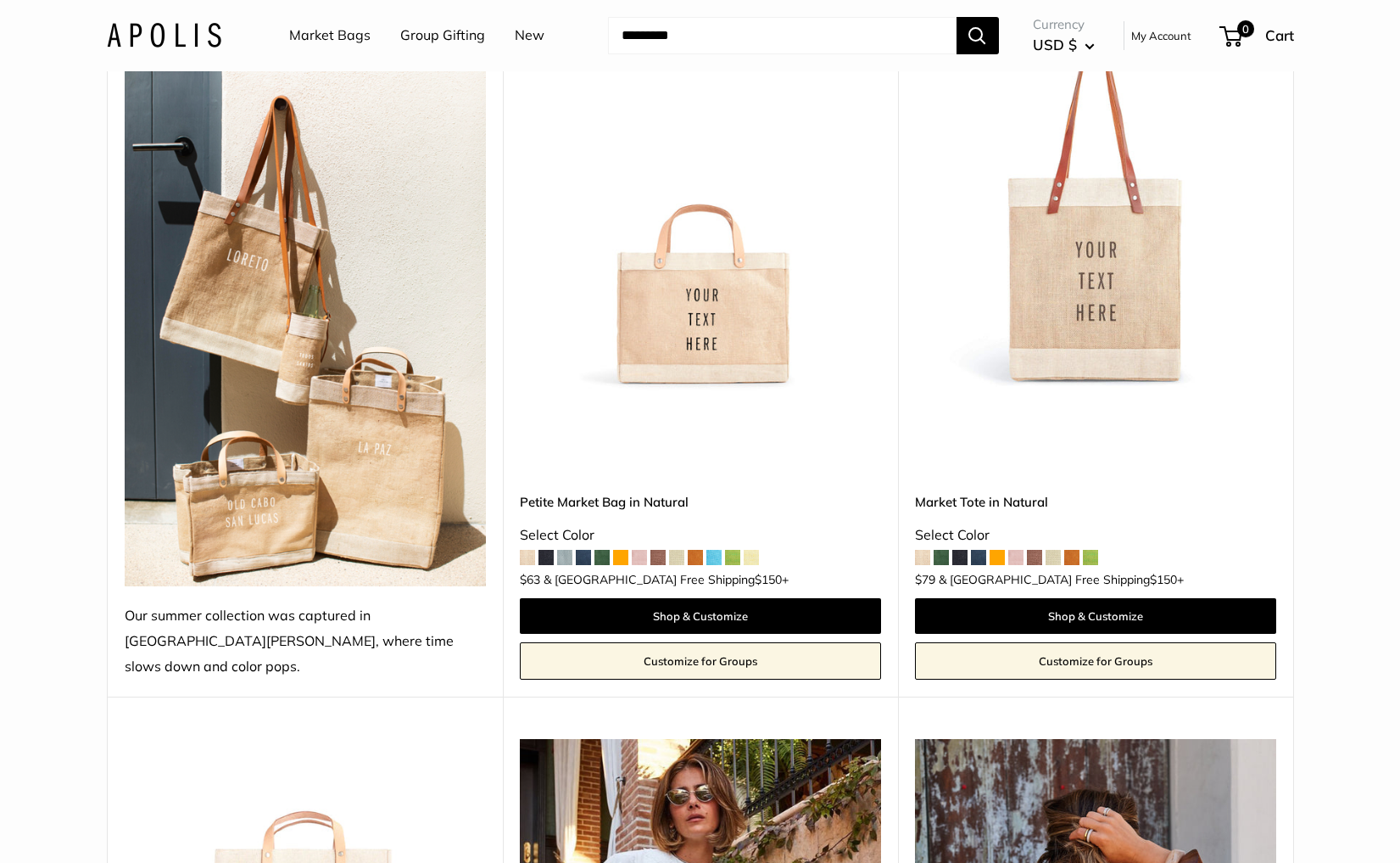
scroll to position [81, 0]
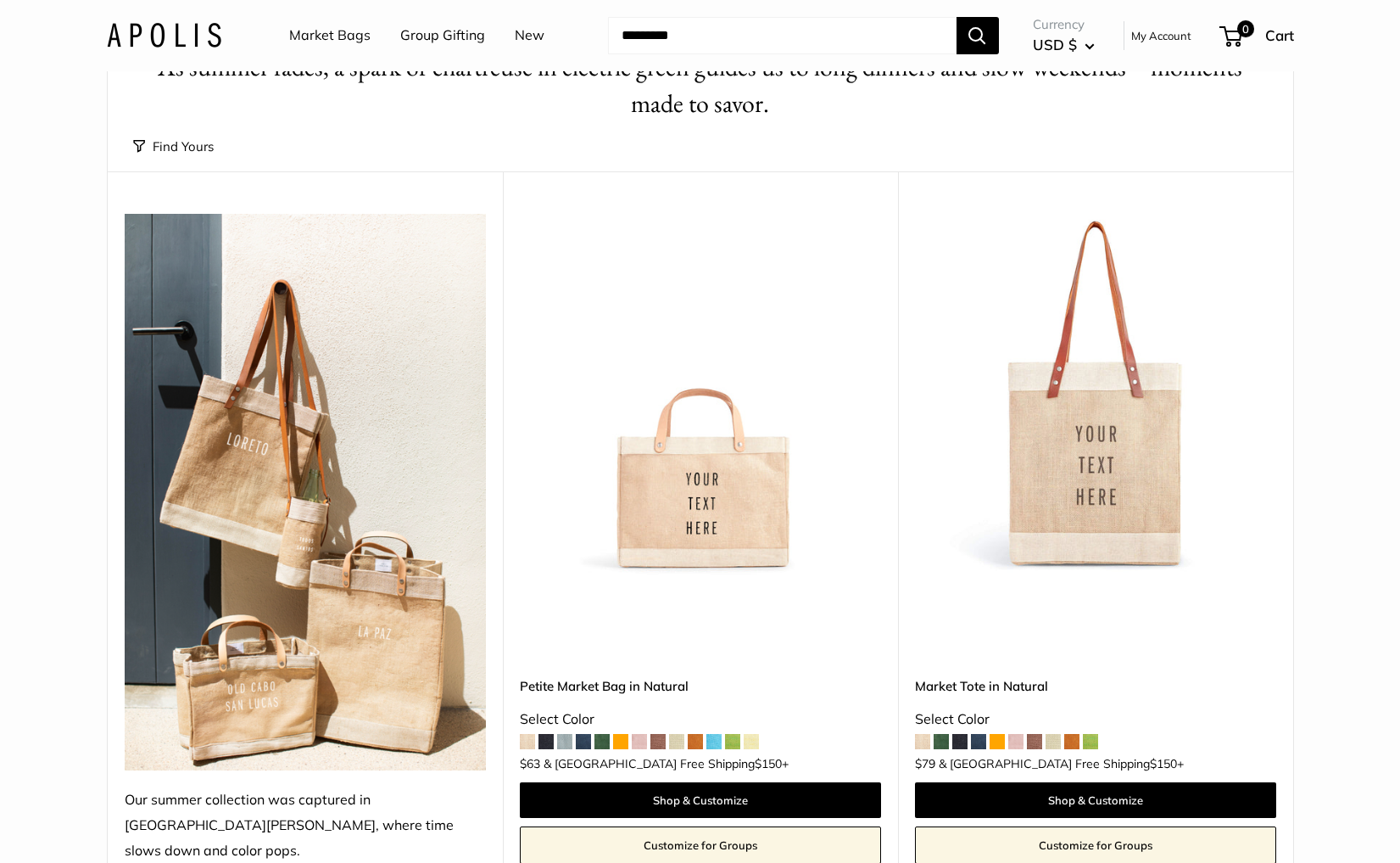
click at [0, 0] on img at bounding box center [0, 0] width 0 height 0
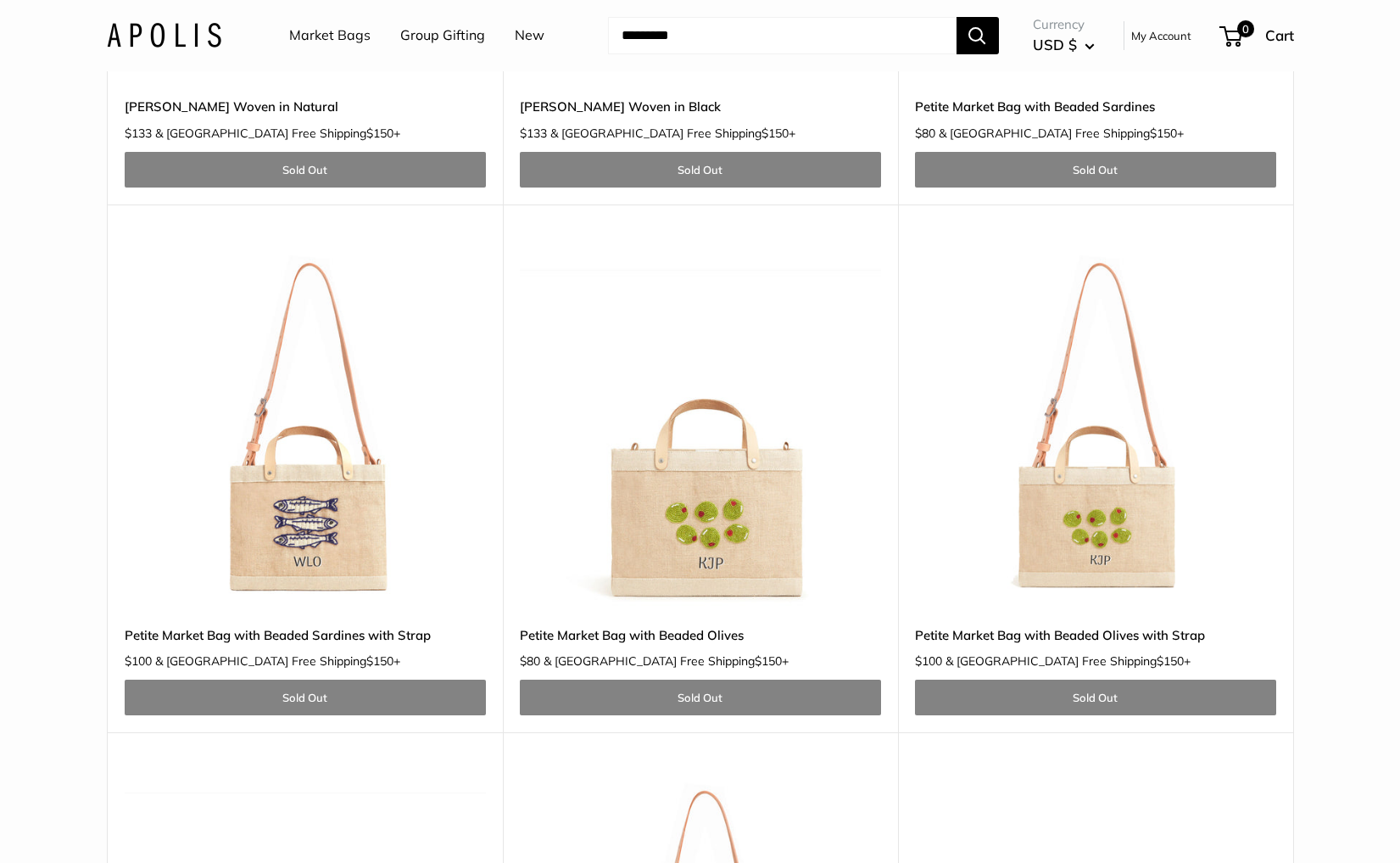
scroll to position [2090, 0]
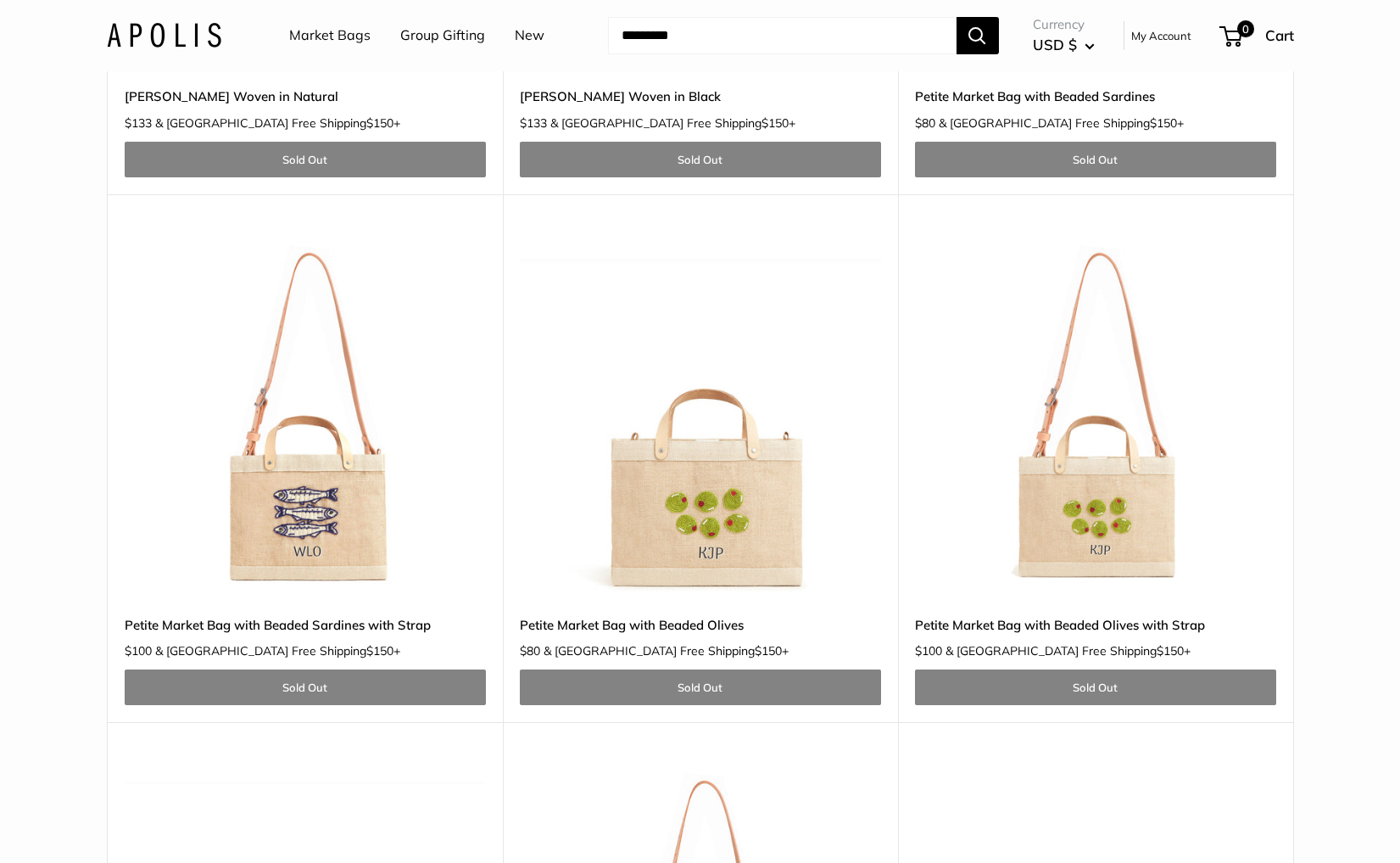
click at [0, 0] on img at bounding box center [0, 0] width 0 height 0
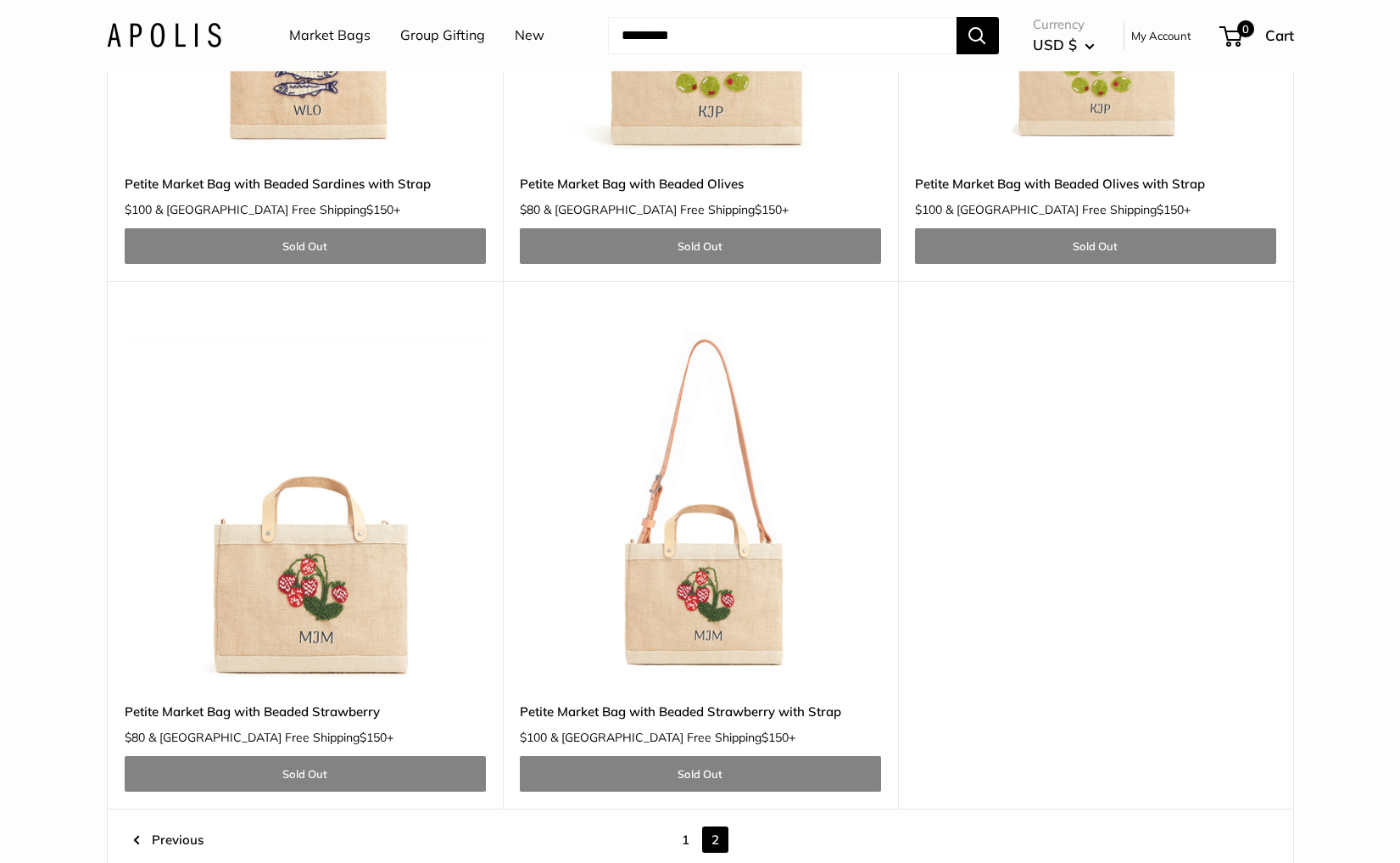
scroll to position [2568, 0]
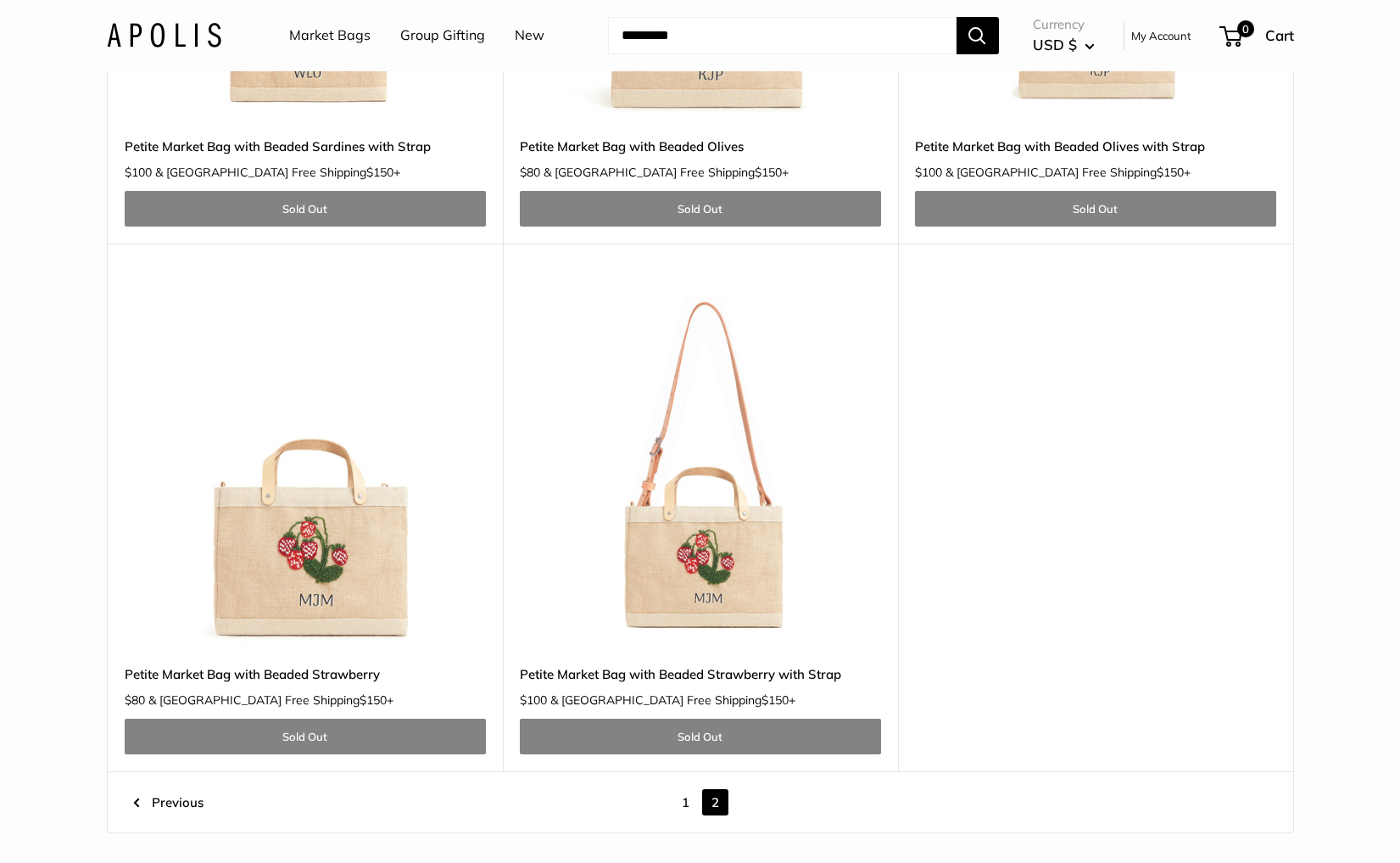
click at [0, 0] on img at bounding box center [0, 0] width 0 height 0
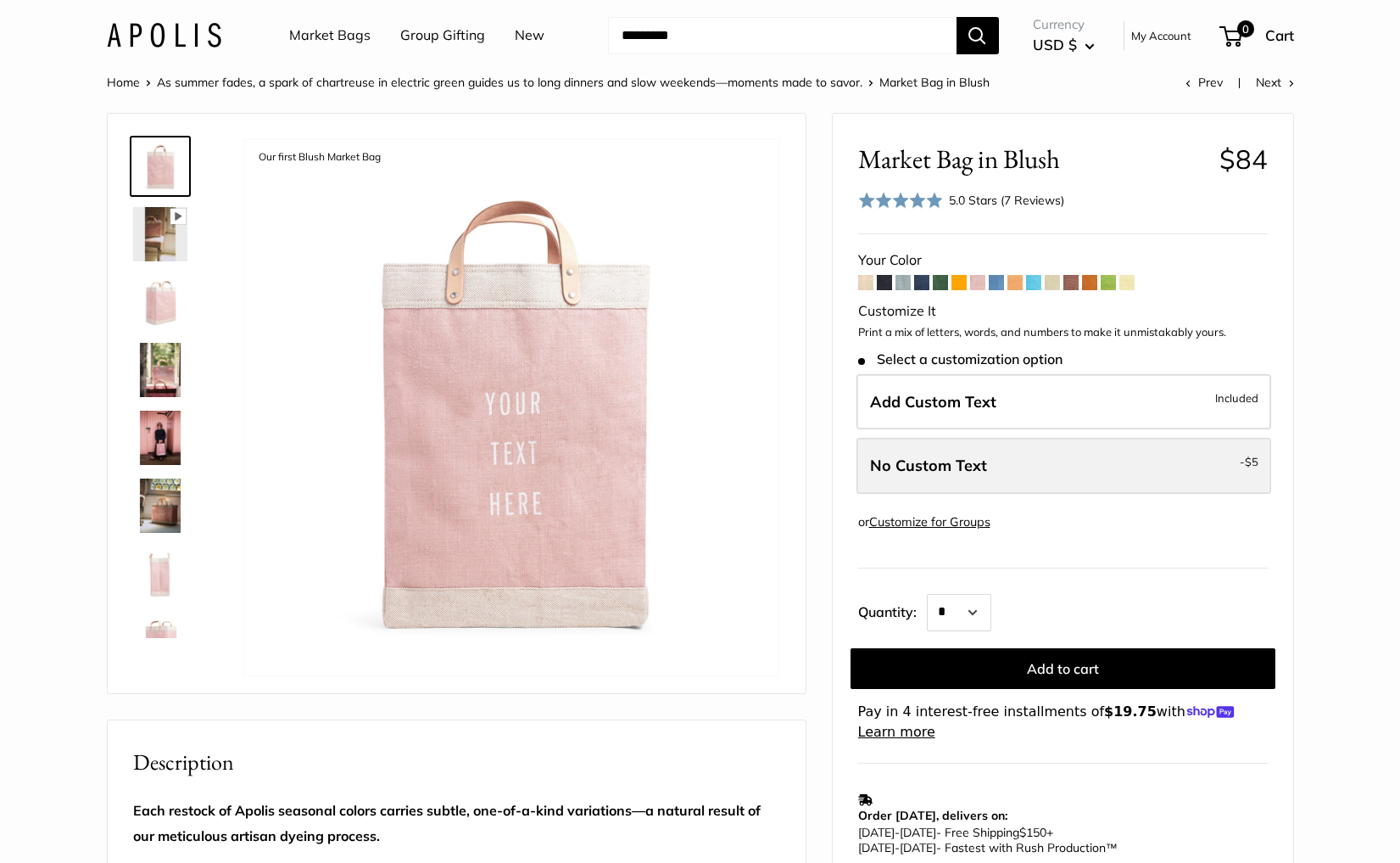
click at [903, 484] on label "No Custom Text - $5" at bounding box center [1064, 465] width 415 height 56
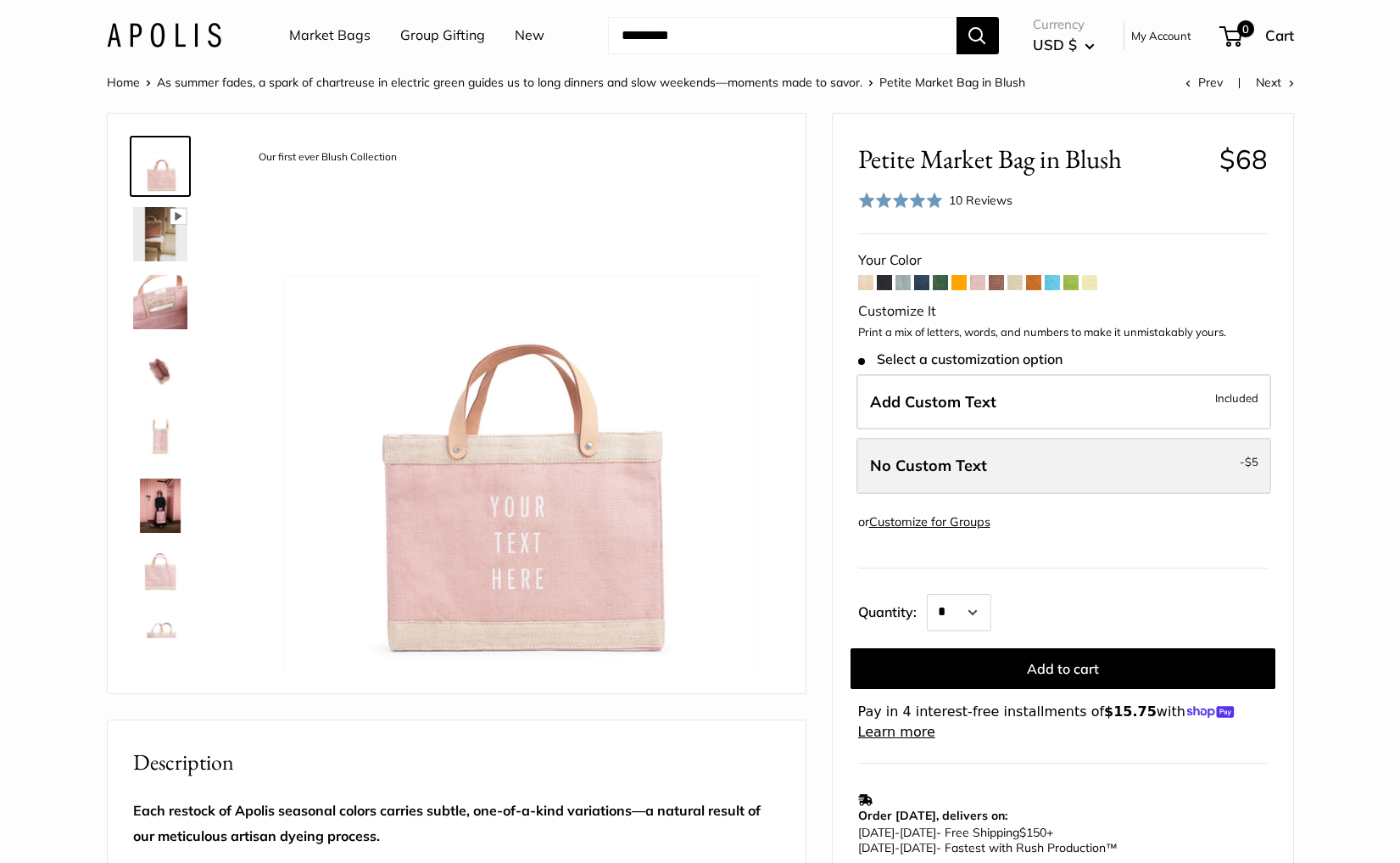
click at [1015, 446] on label "No Custom Text - $5" at bounding box center [1064, 465] width 415 height 56
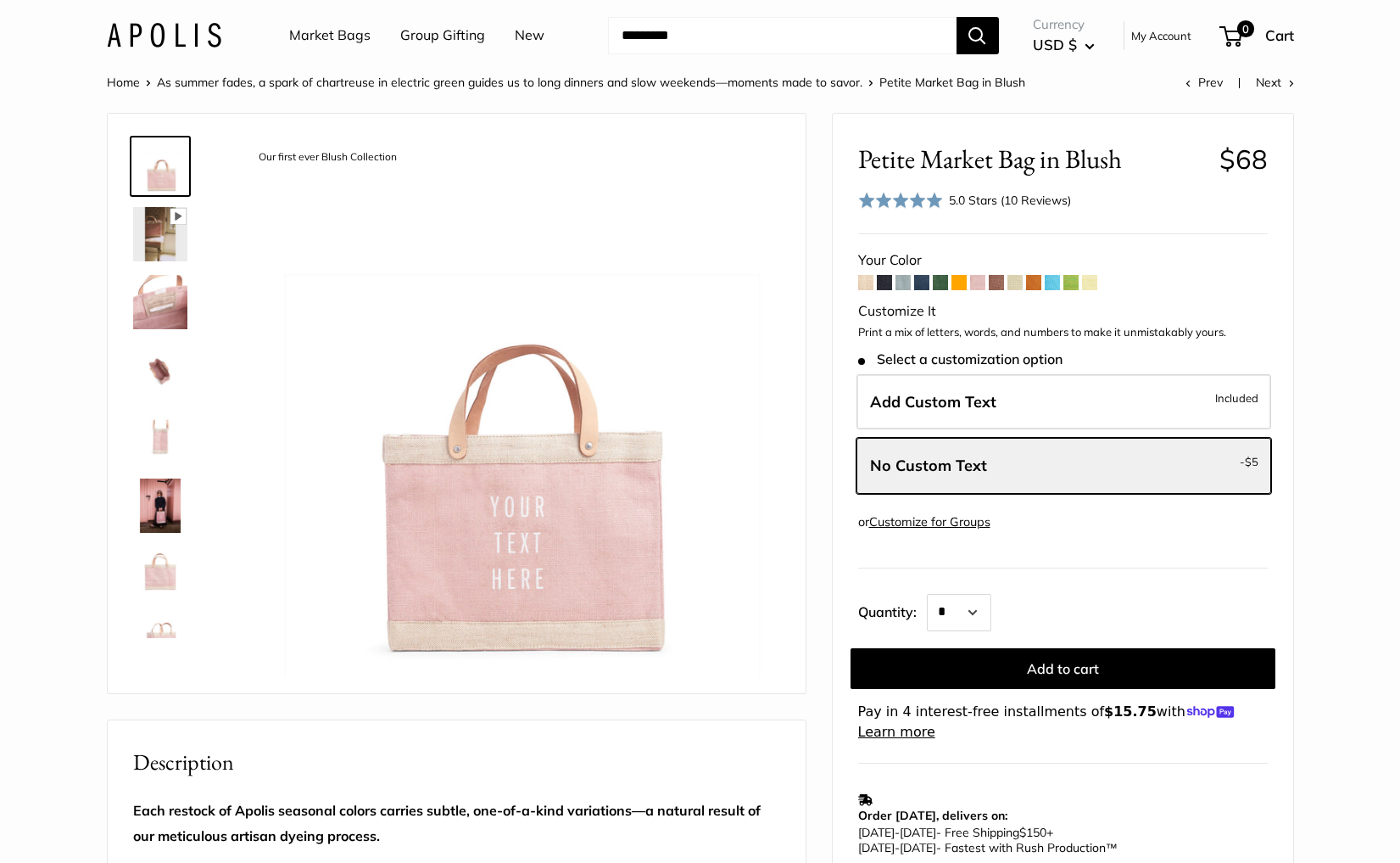
click at [957, 197] on div "5.0 Stars (10 Reviews)" at bounding box center [1010, 200] width 122 height 19
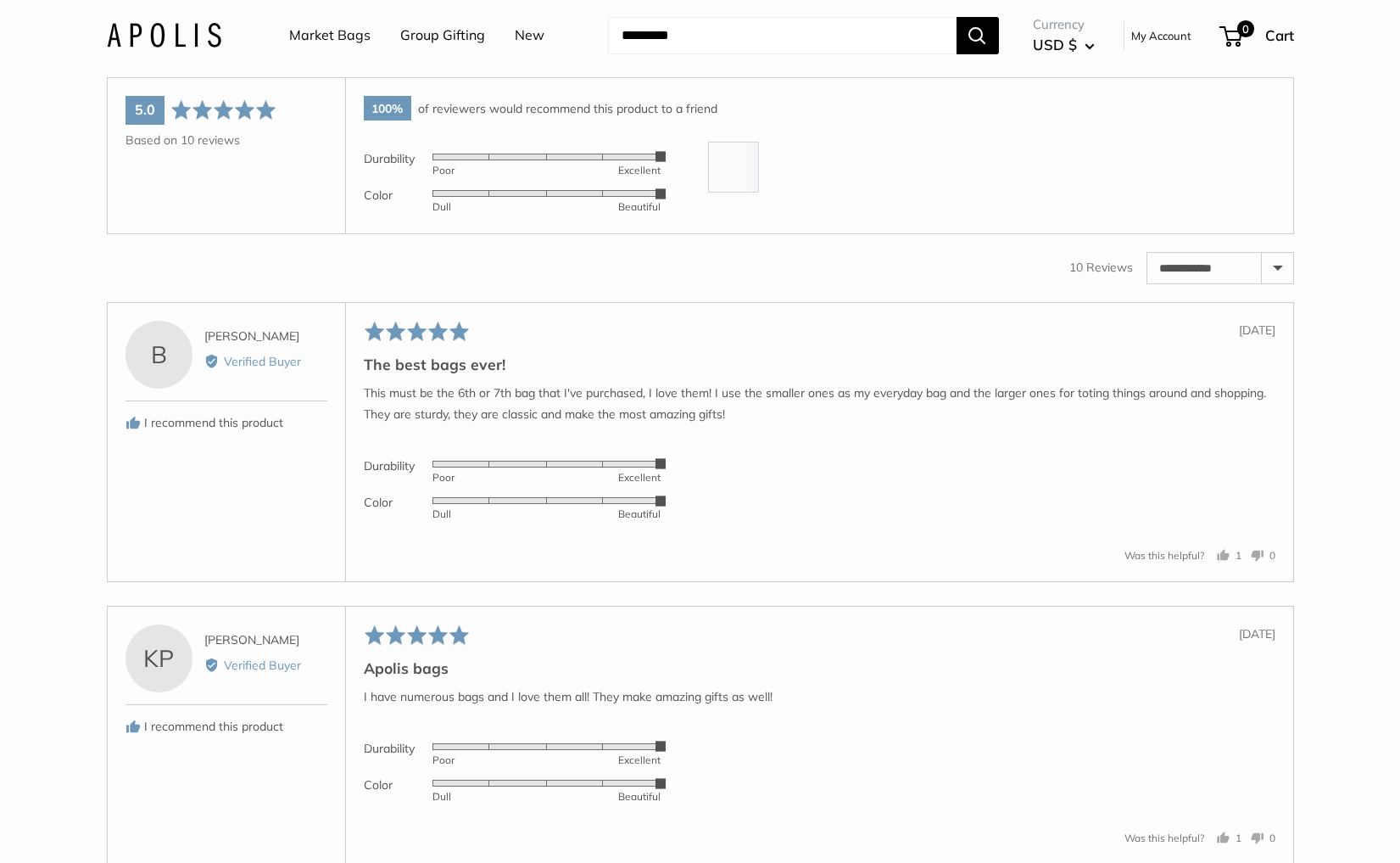
scroll to position [2822, 0]
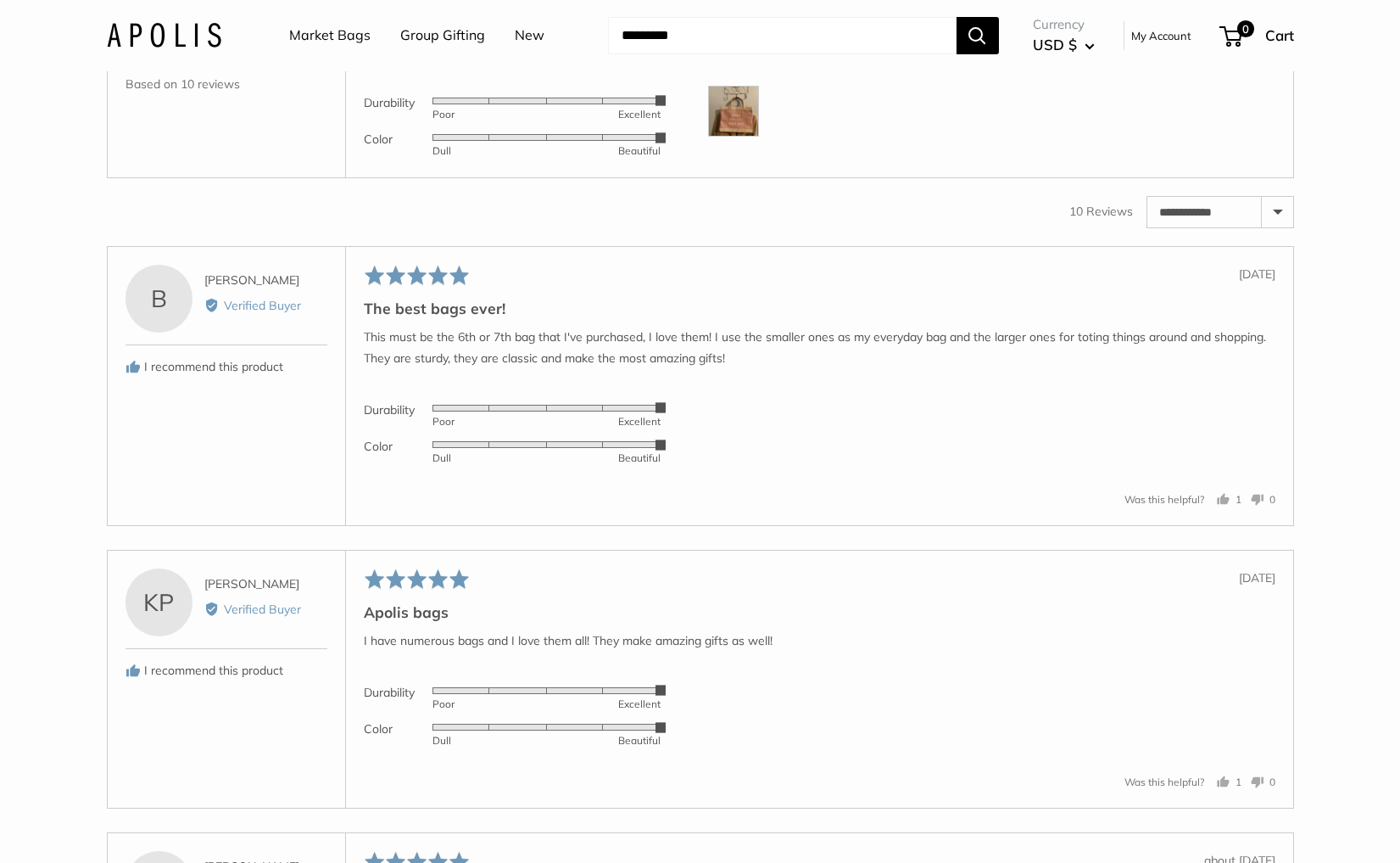
click at [1275, 227] on select "**********" at bounding box center [1221, 212] width 146 height 31
select select "*********"
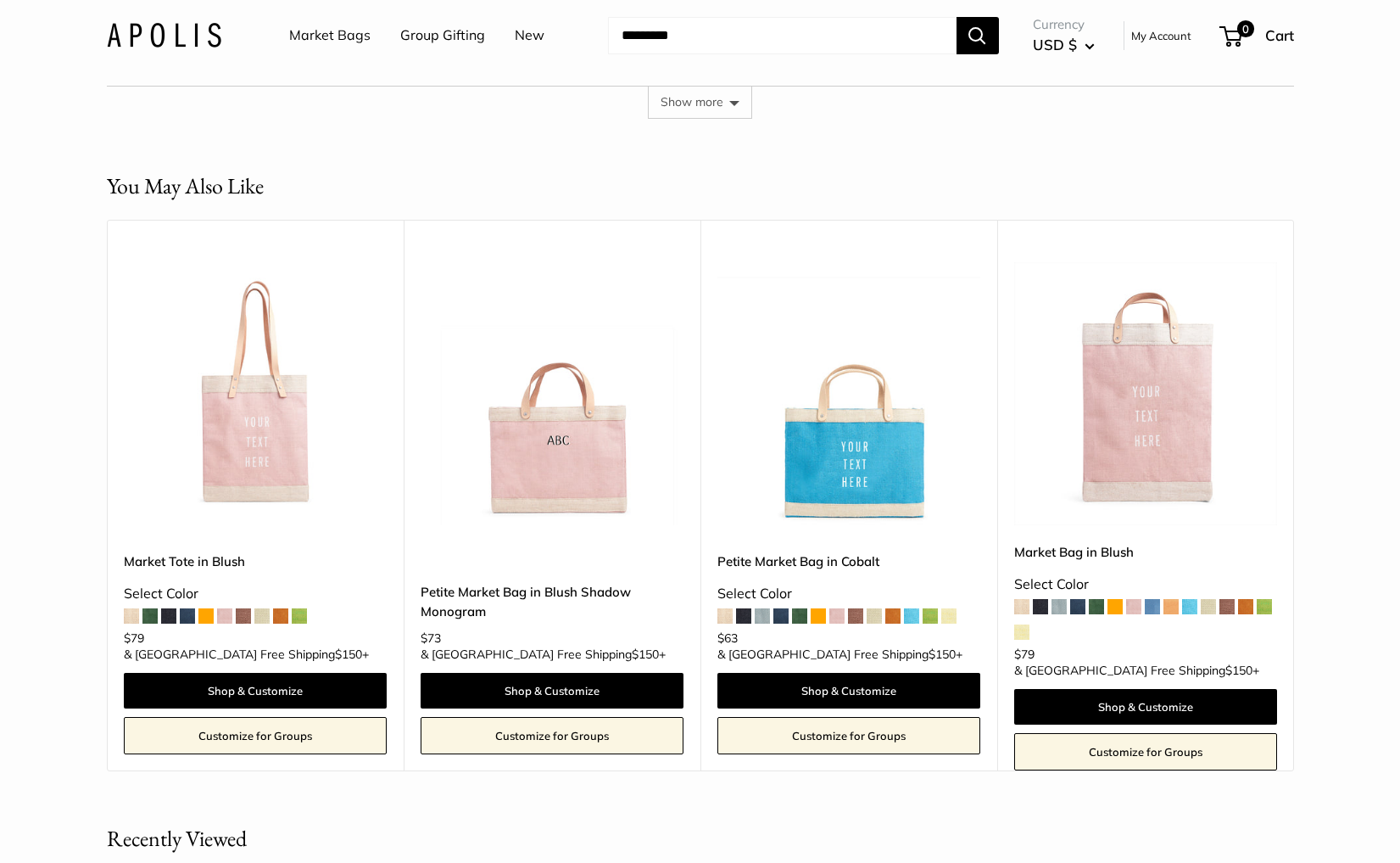
scroll to position [4613, 0]
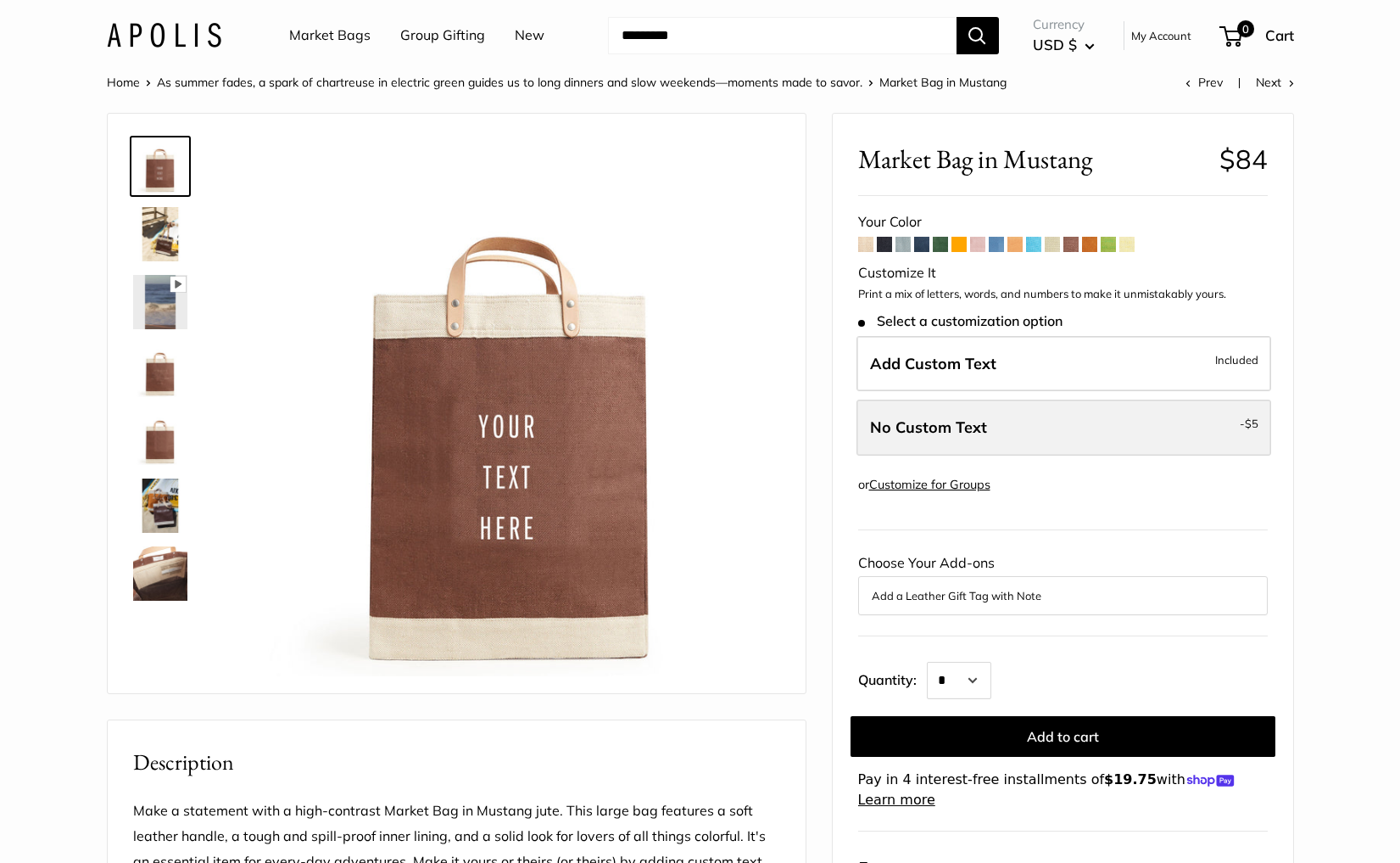
click at [1009, 422] on label "No Custom Text - $5" at bounding box center [1064, 427] width 415 height 56
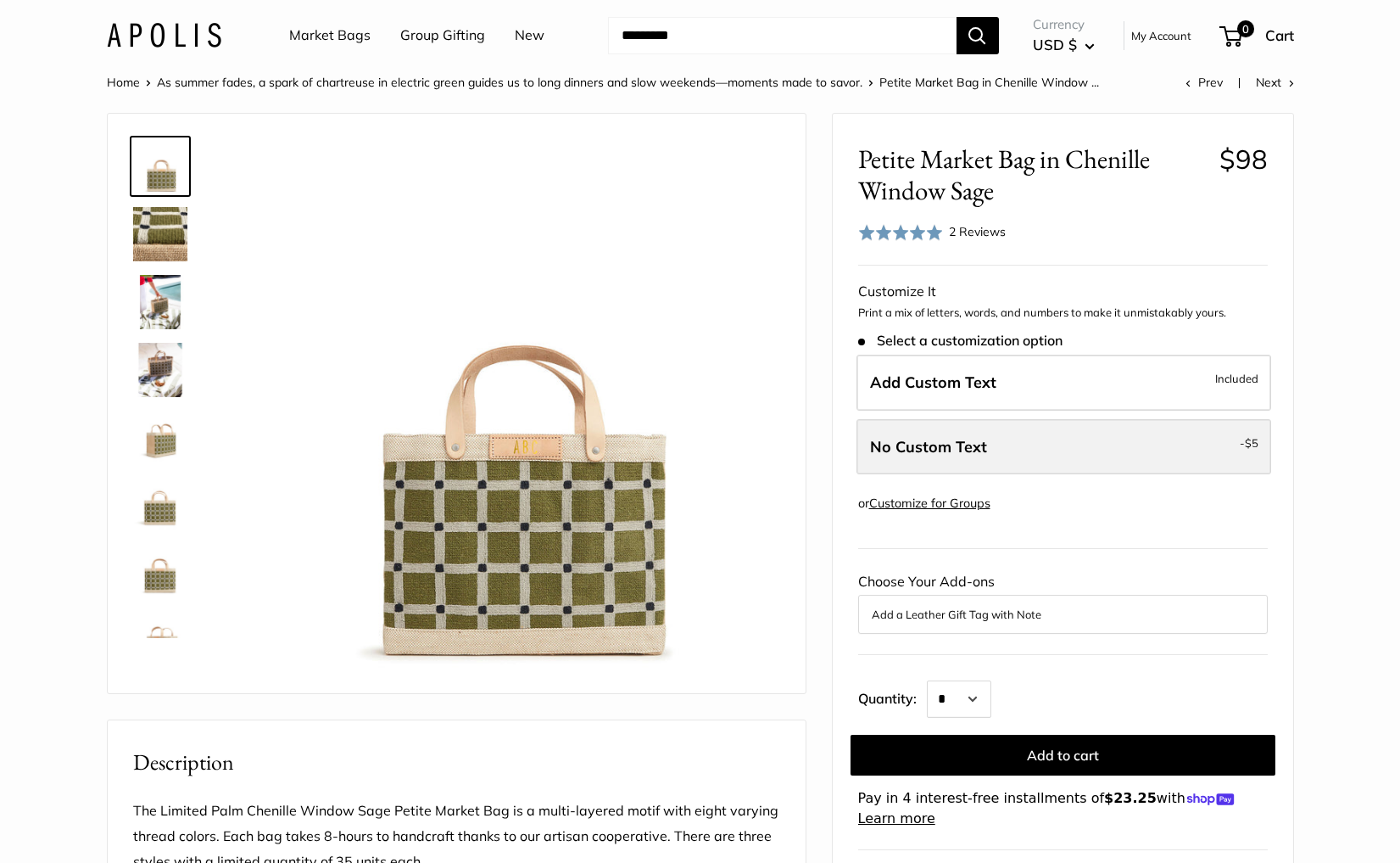
click at [925, 435] on label "No Custom Text - $5" at bounding box center [1064, 447] width 415 height 56
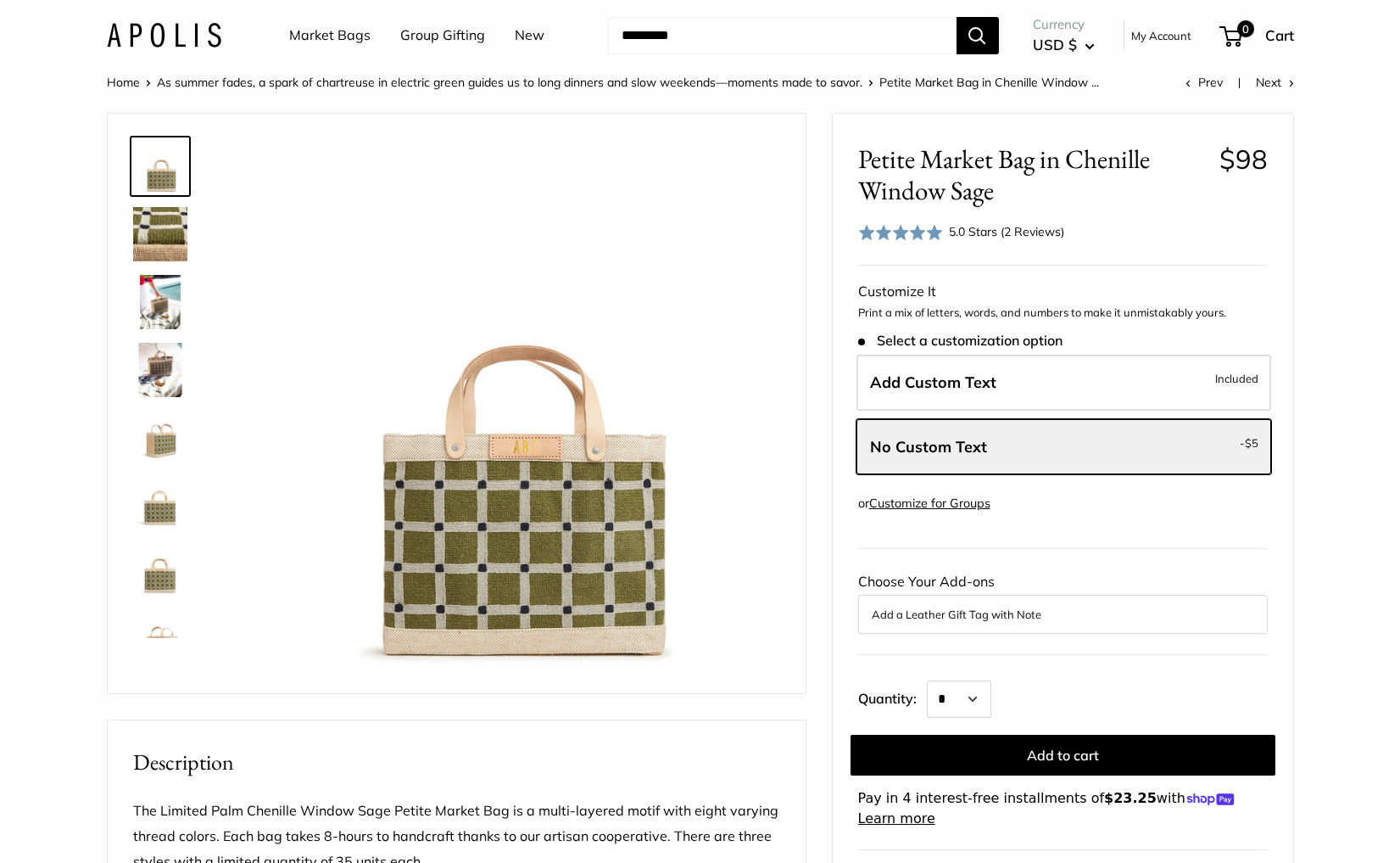
click at [920, 225] on span at bounding box center [901, 232] width 85 height 17
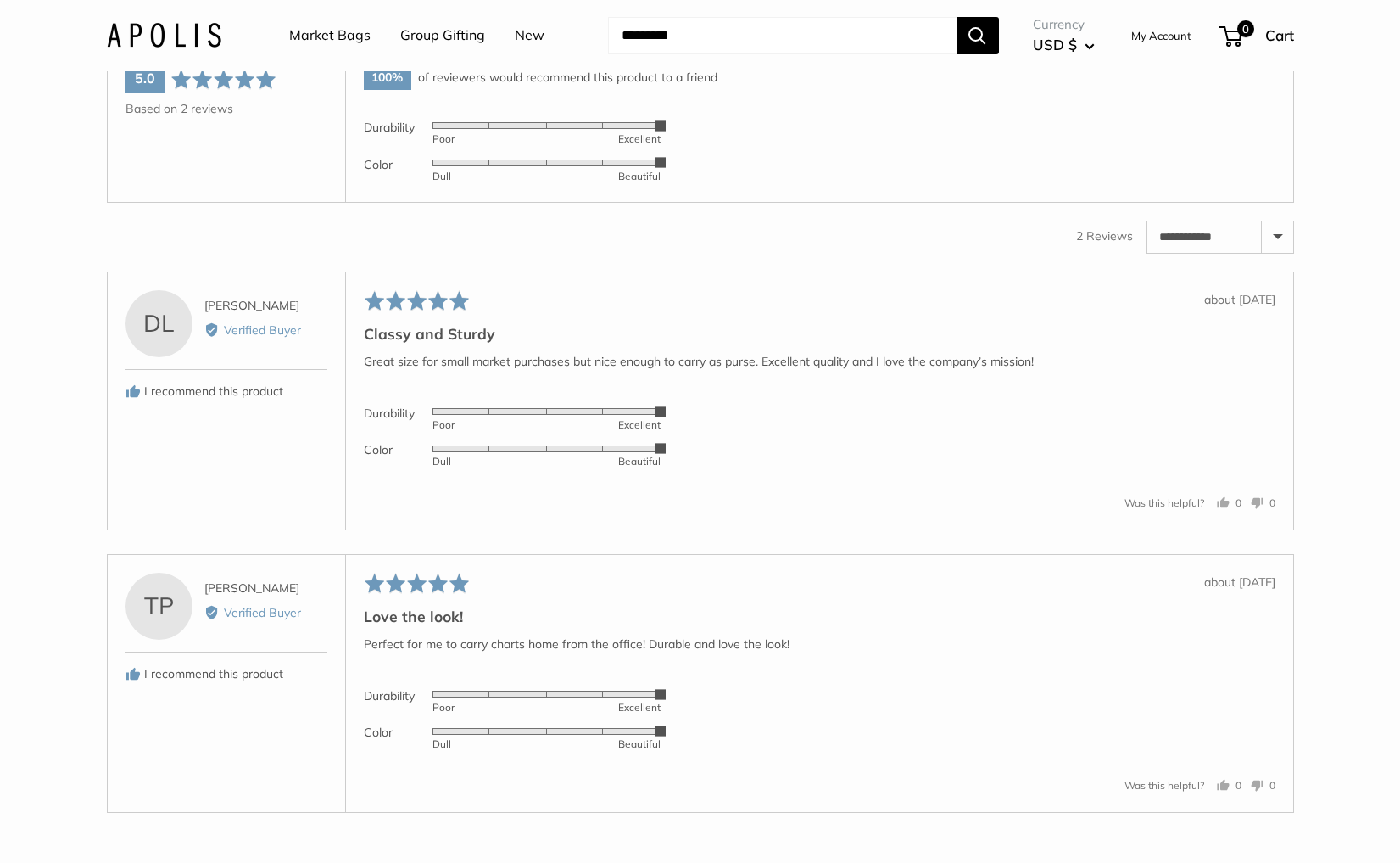
scroll to position [2746, 0]
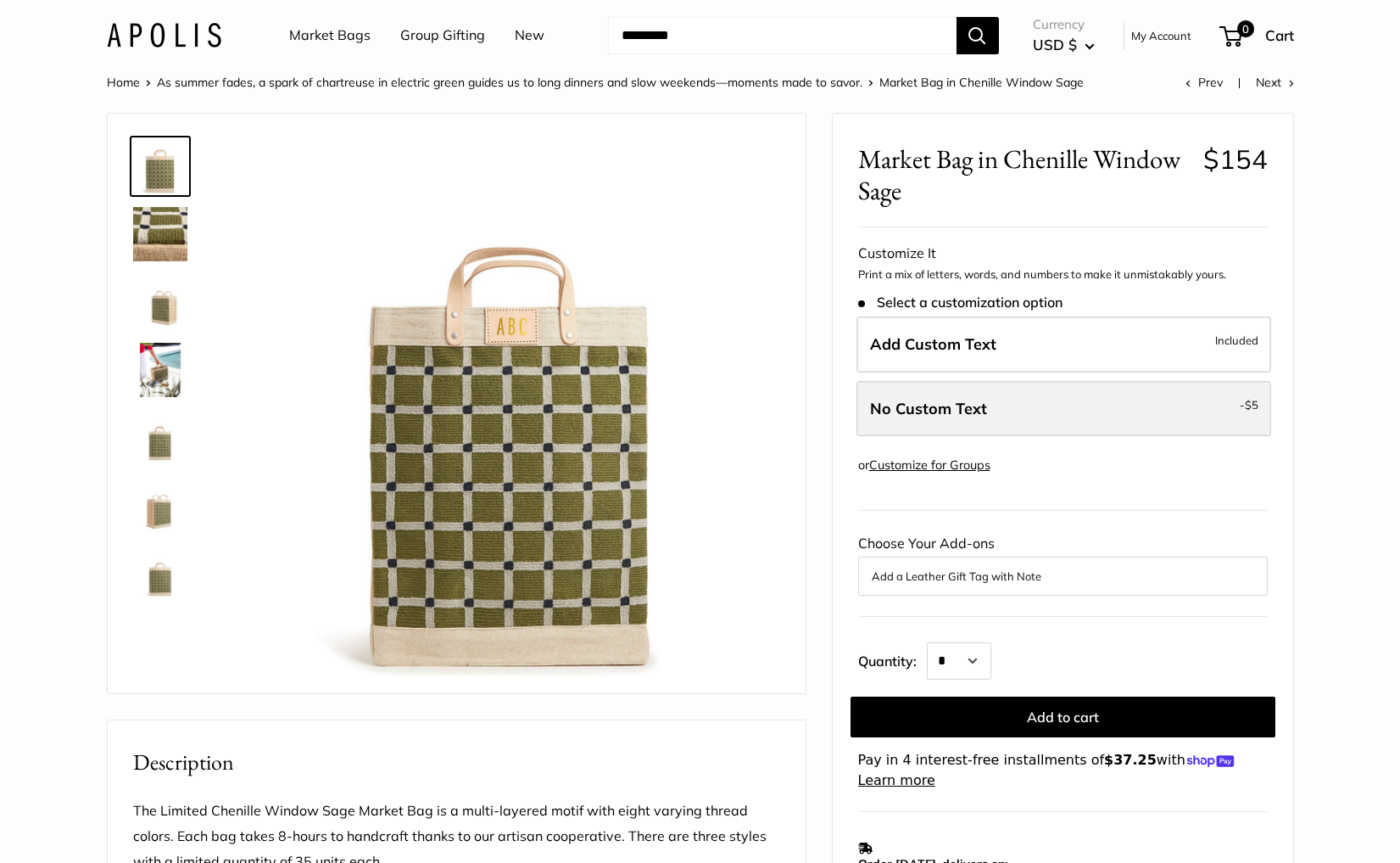
click at [1064, 410] on label "No Custom Text - $5" at bounding box center [1064, 409] width 415 height 56
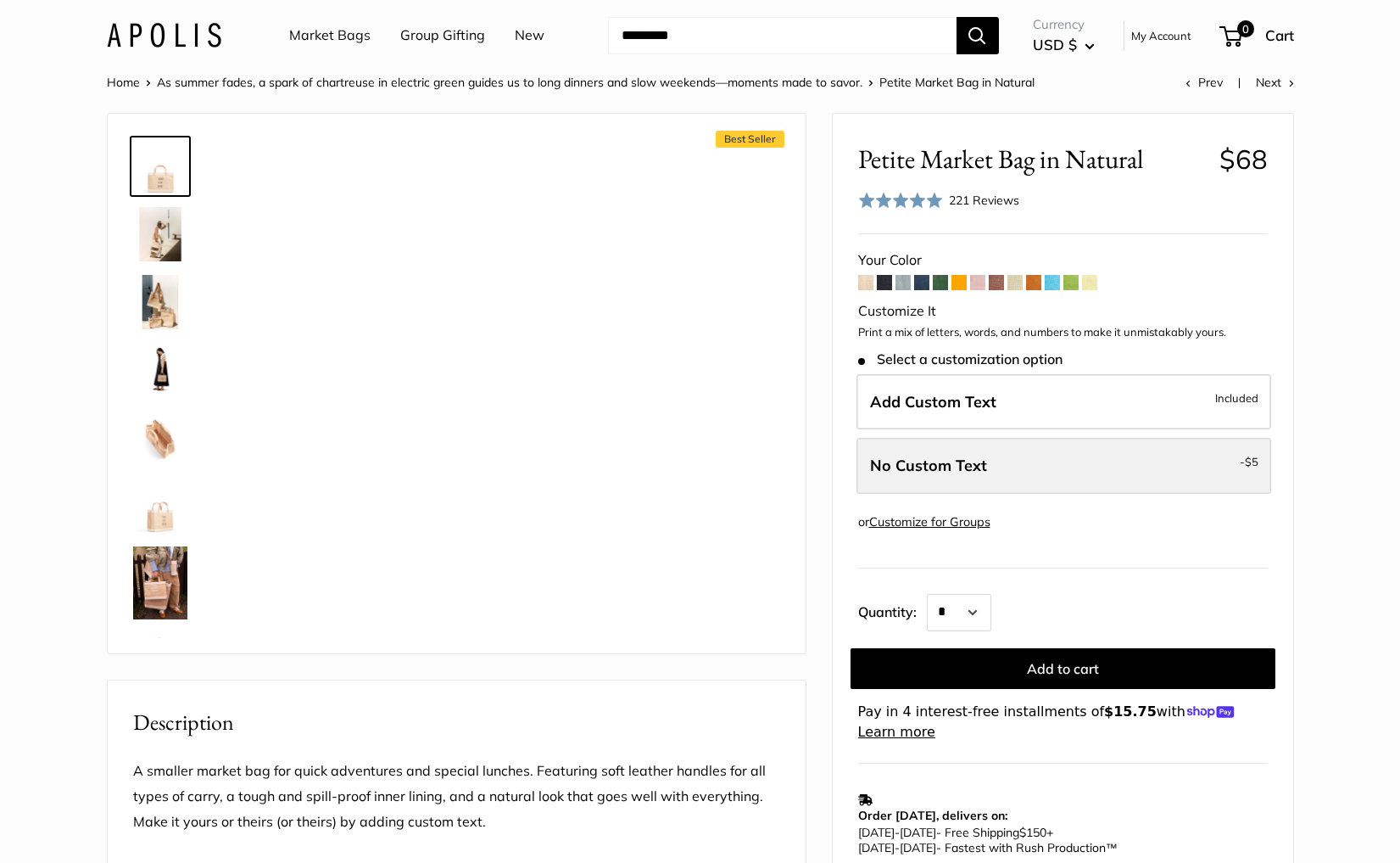
click at [954, 450] on label "No Custom Text - $5" at bounding box center [1064, 465] width 415 height 56
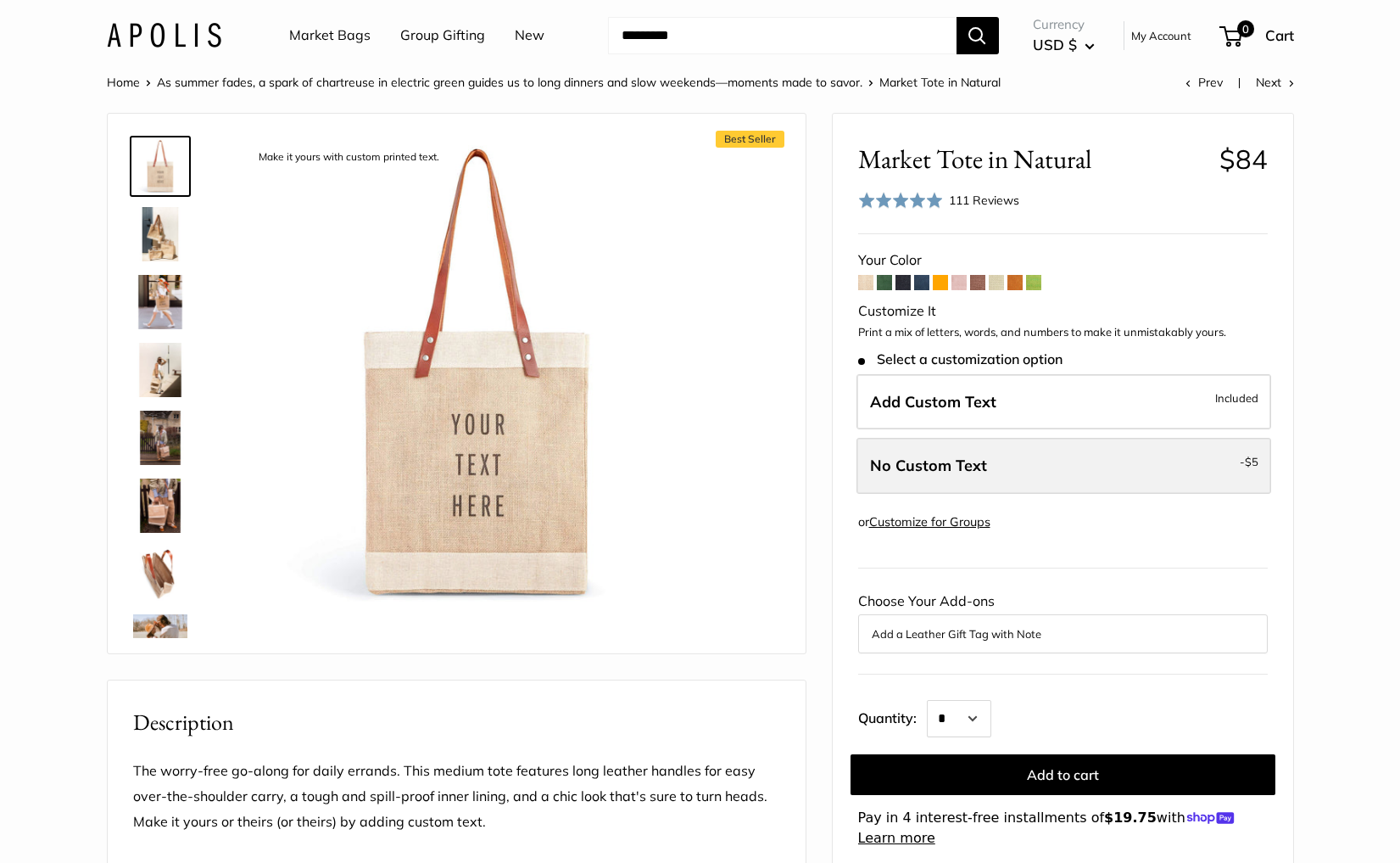
click at [1043, 486] on label "No Custom Text - $5" at bounding box center [1064, 465] width 415 height 56
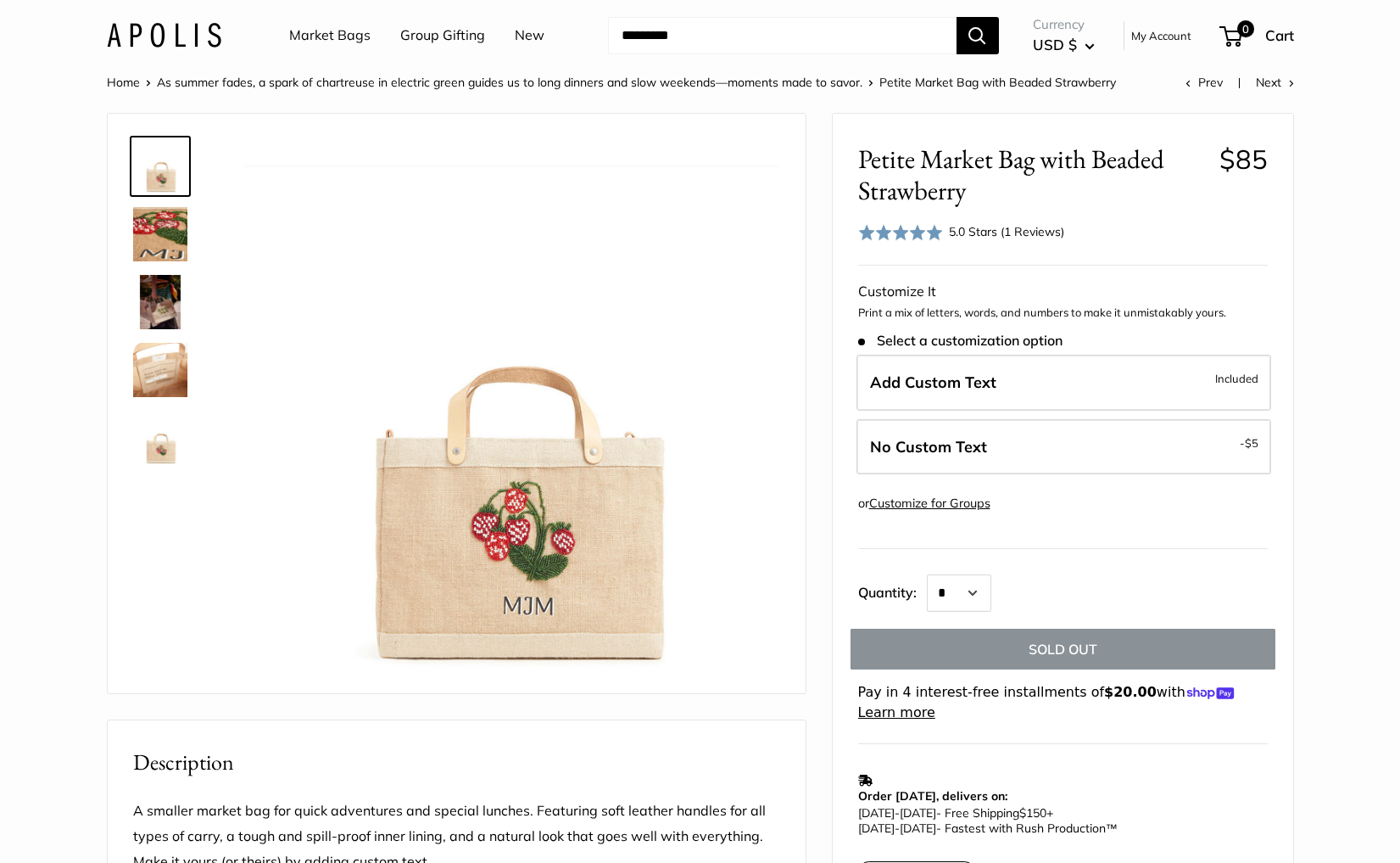
click at [986, 228] on div "5.0 Stars (1 Reviews)" at bounding box center [1007, 231] width 115 height 19
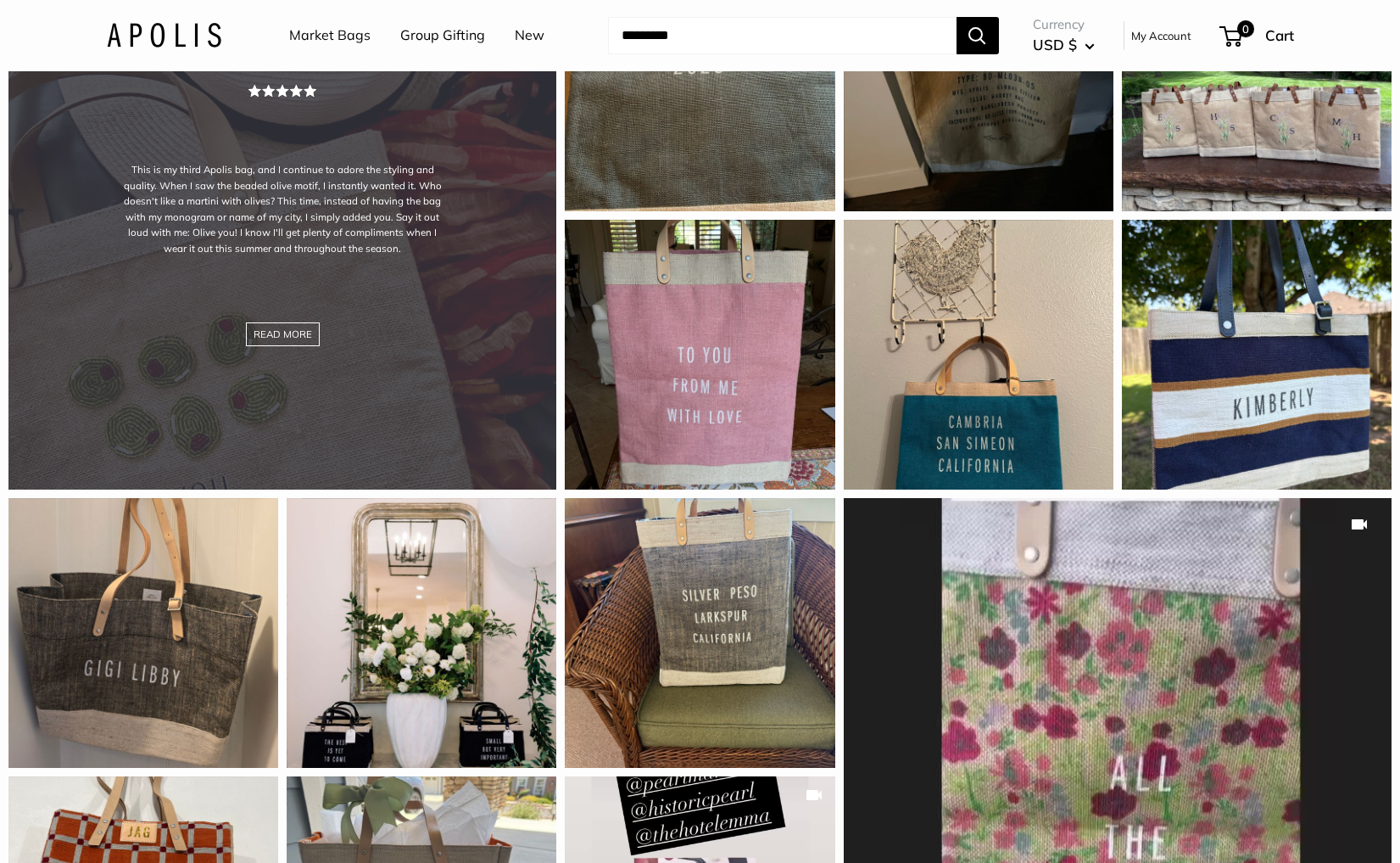
scroll to position [1617, 0]
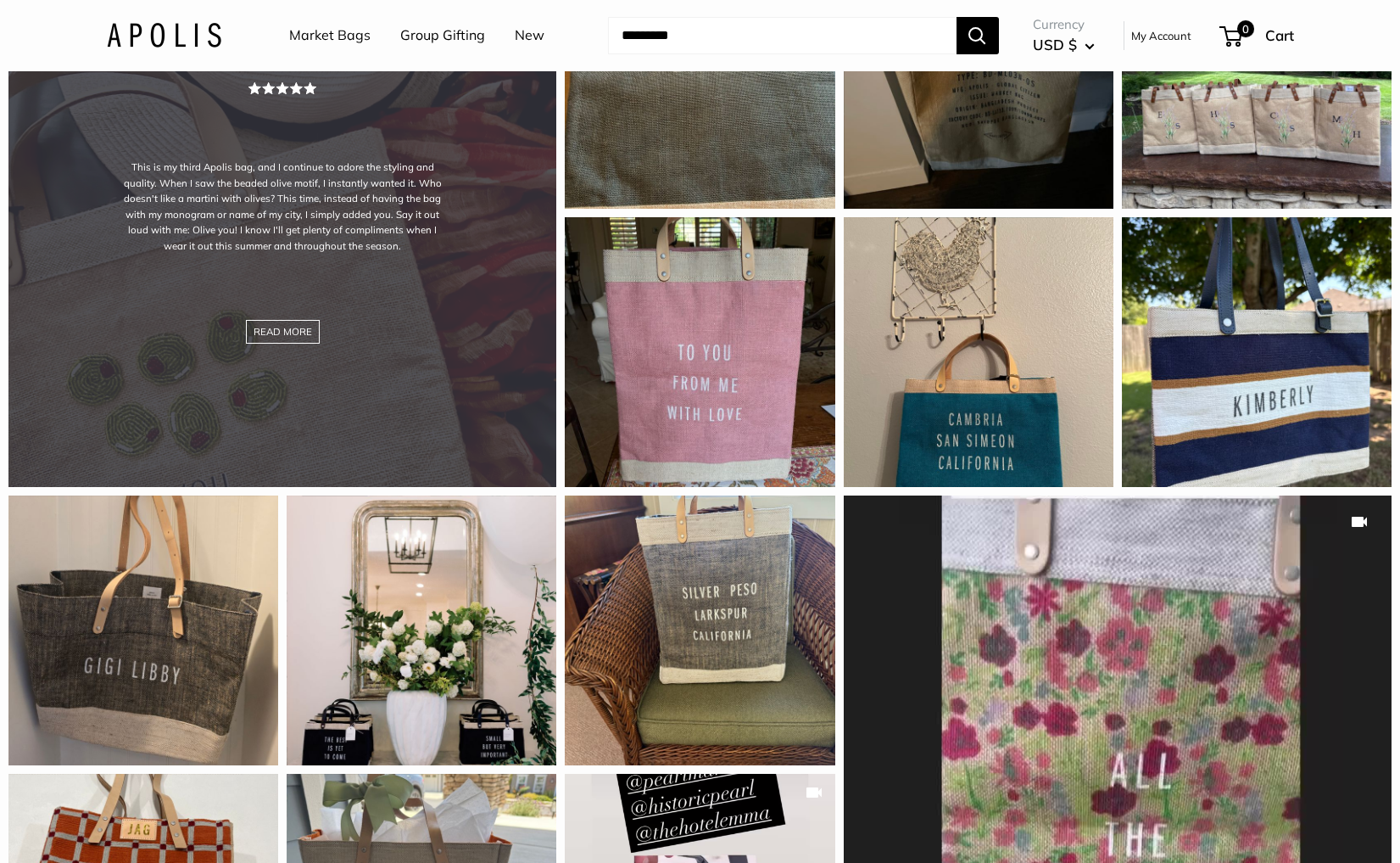
click at [343, 390] on div "This is my third Apolis bag, and I continue to adore the styling and quality. W…" at bounding box center [282, 213] width 548 height 548
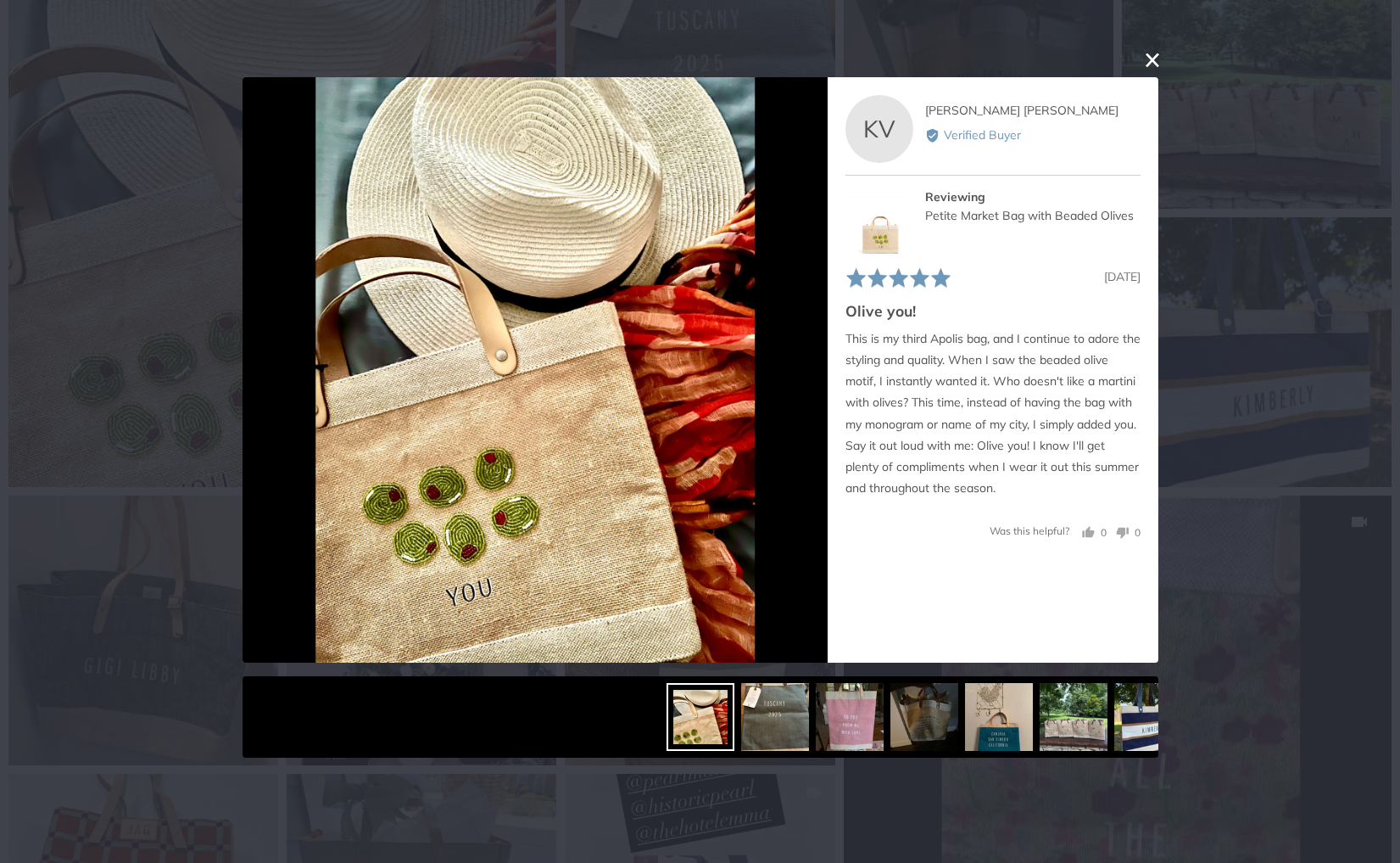
click at [1151, 57] on button "close this modal window" at bounding box center [1152, 60] width 21 height 21
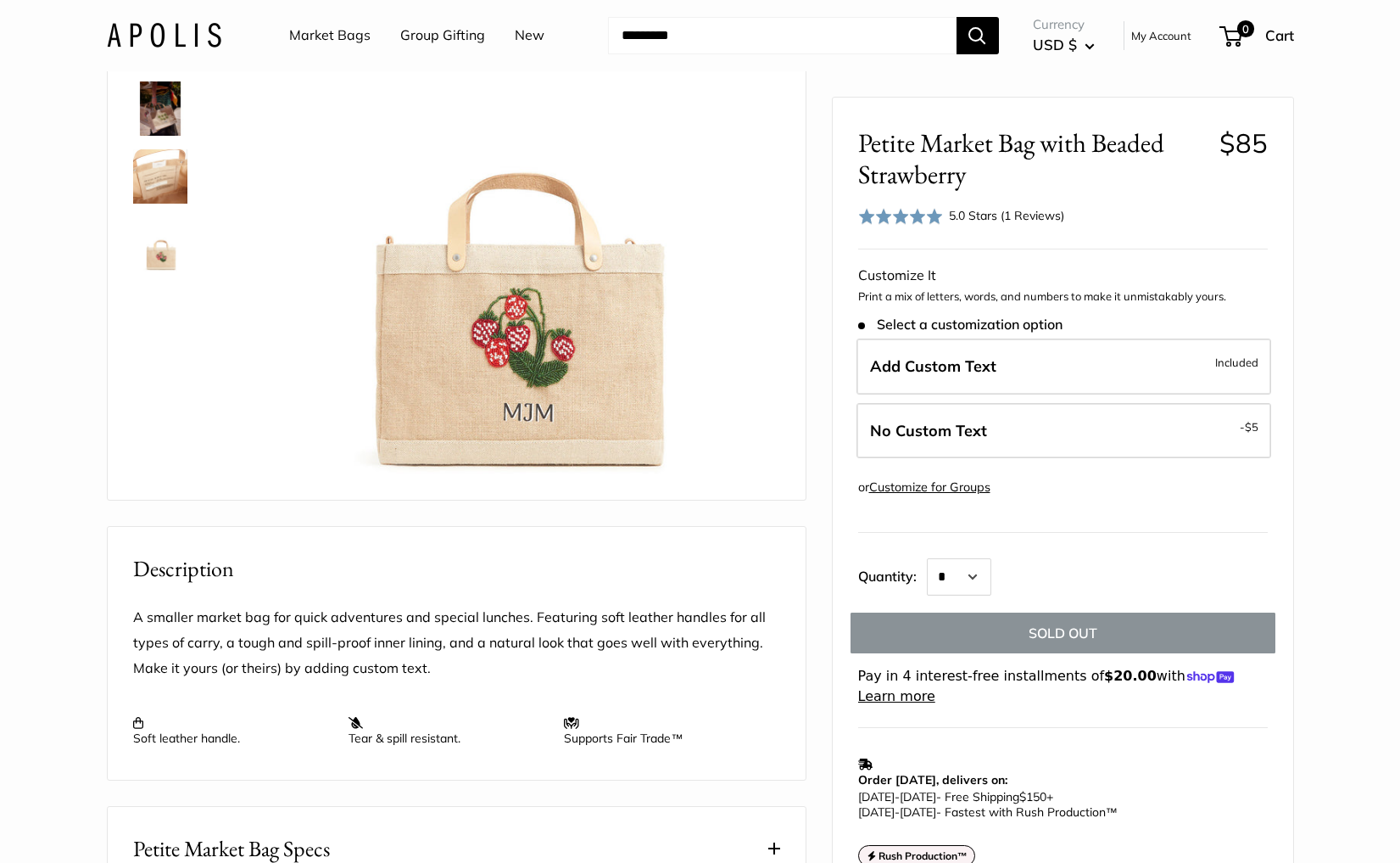
scroll to position [0, 0]
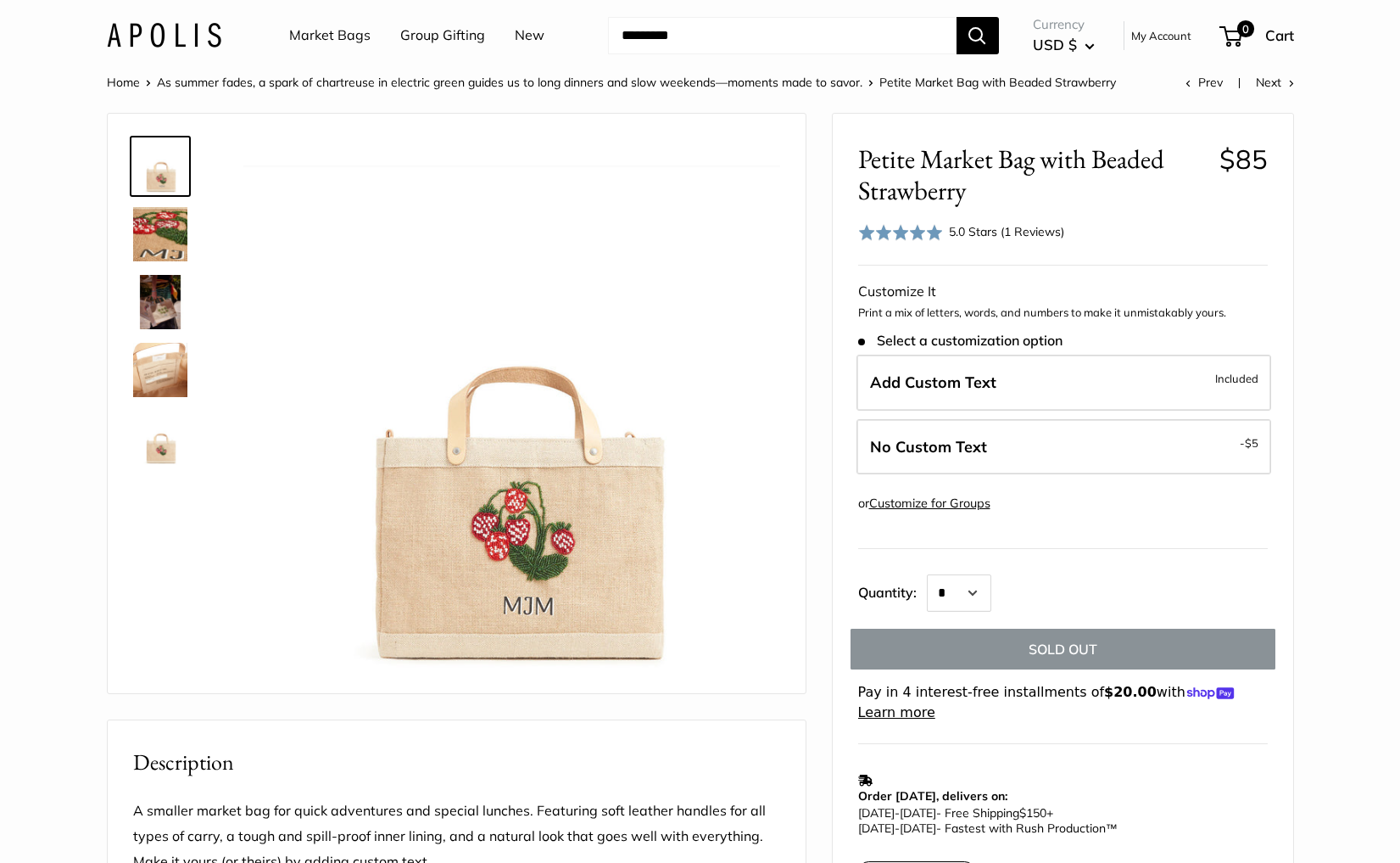
click at [309, 33] on link "Market Bags" at bounding box center [330, 35] width 81 height 25
